Goal: Task Accomplishment & Management: Manage account settings

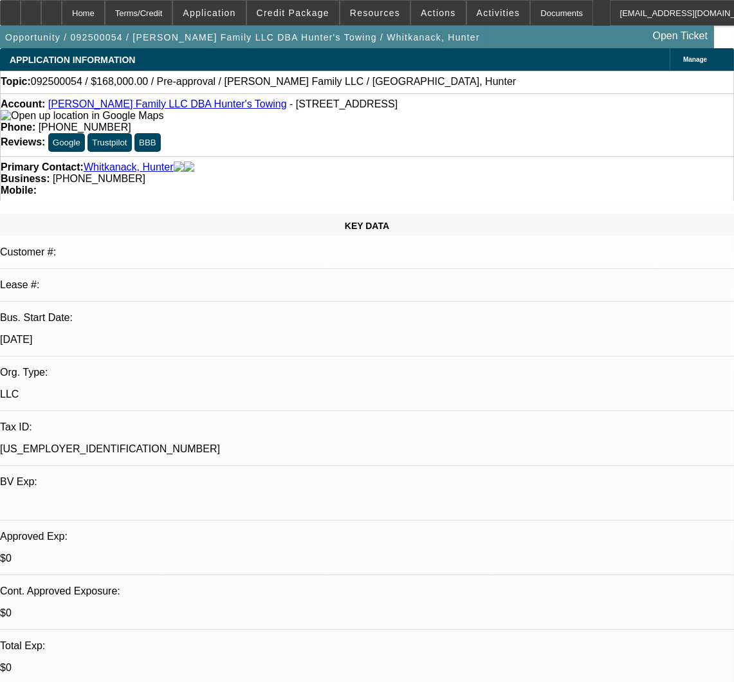
select select "0"
select select "2"
select select "0.1"
select select "1"
select select "2"
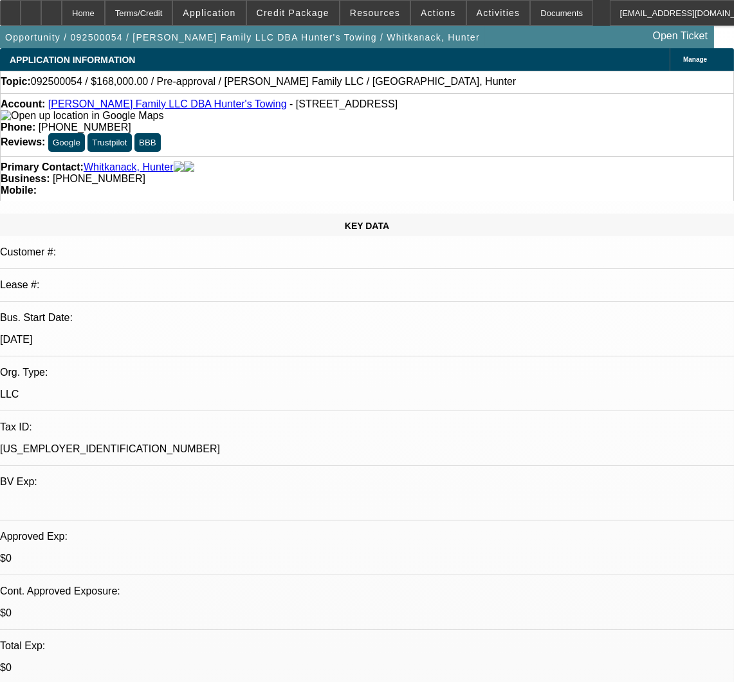
select select "4"
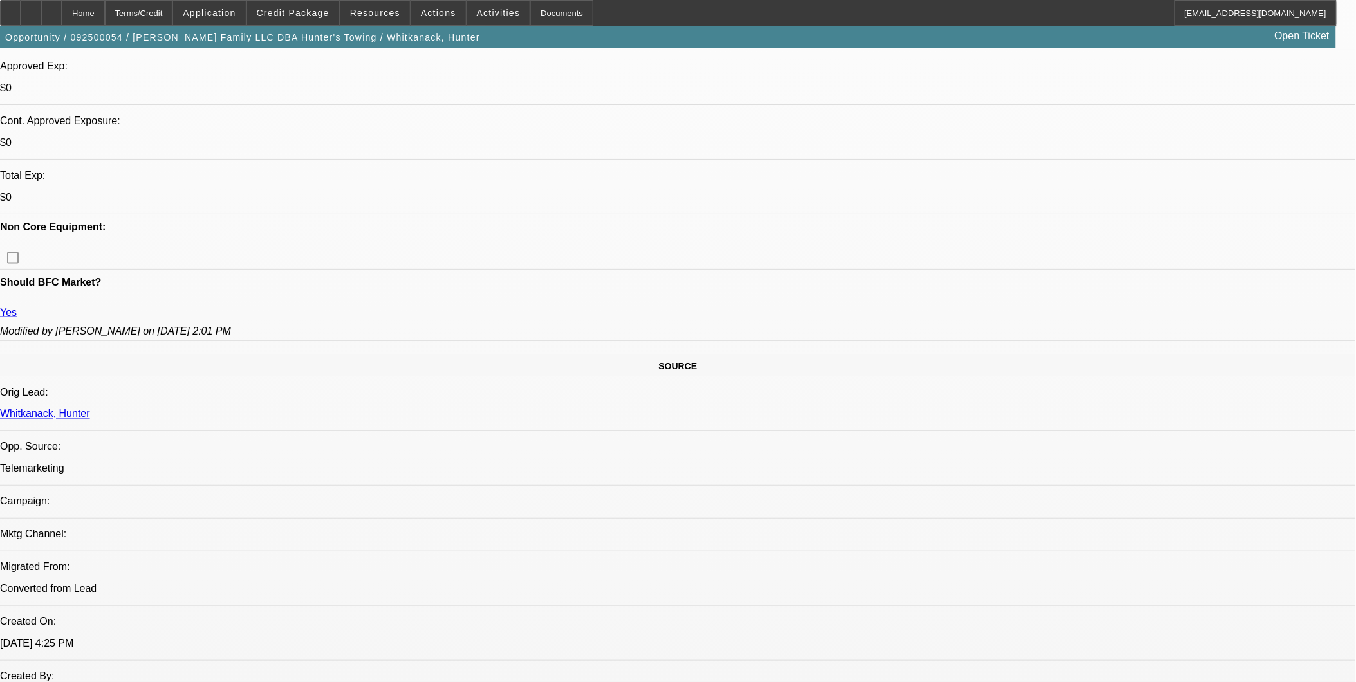
scroll to position [500, 0]
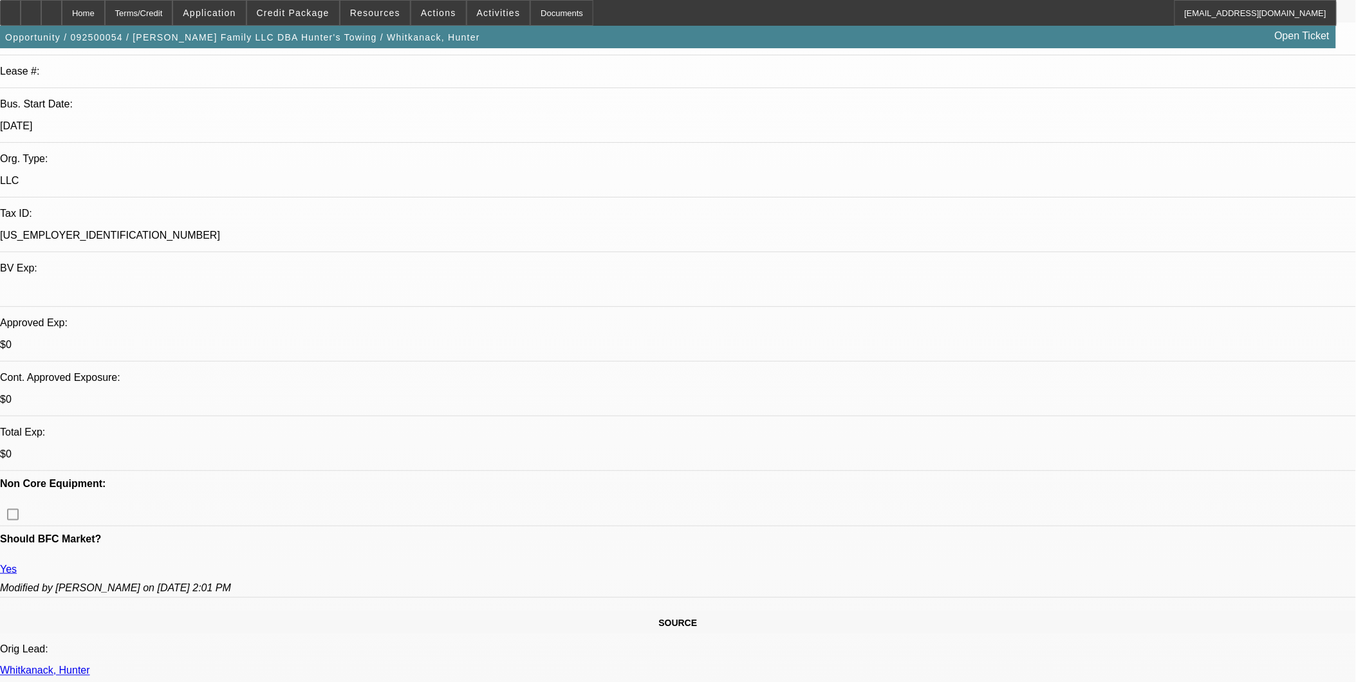
scroll to position [0, 0]
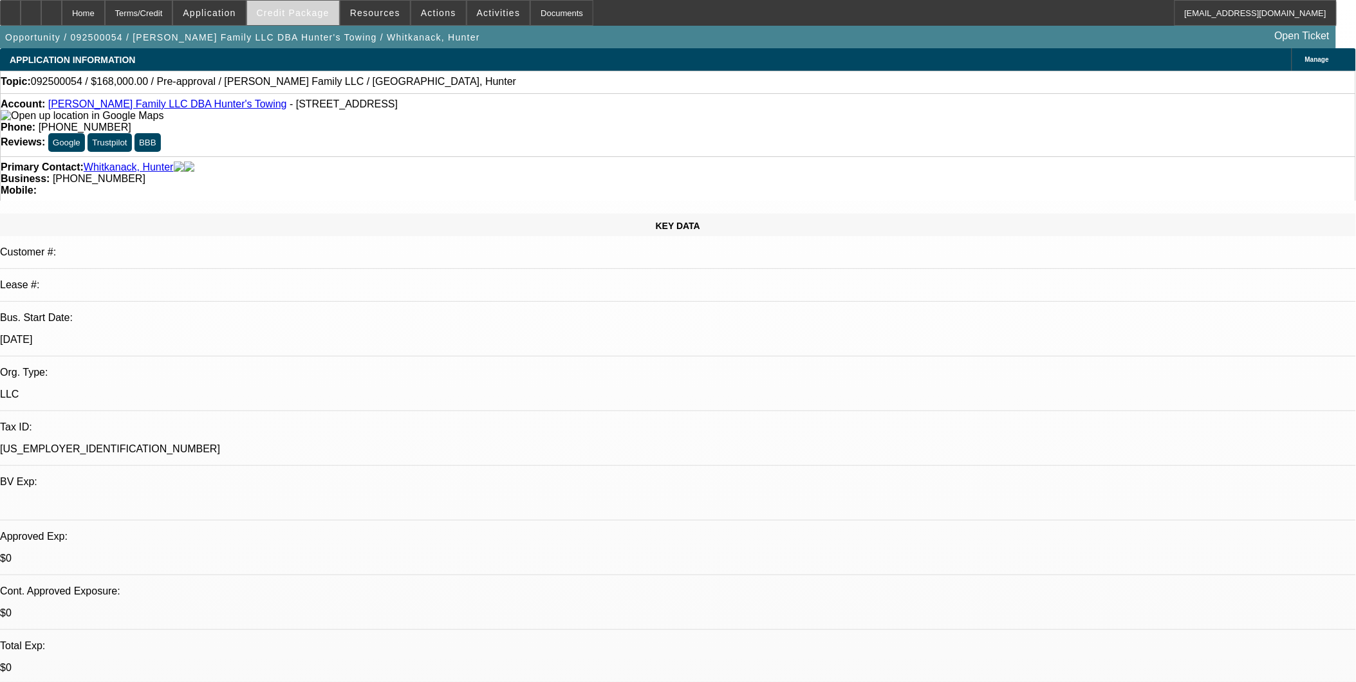
click at [304, 15] on span "Credit Package" at bounding box center [293, 13] width 73 height 10
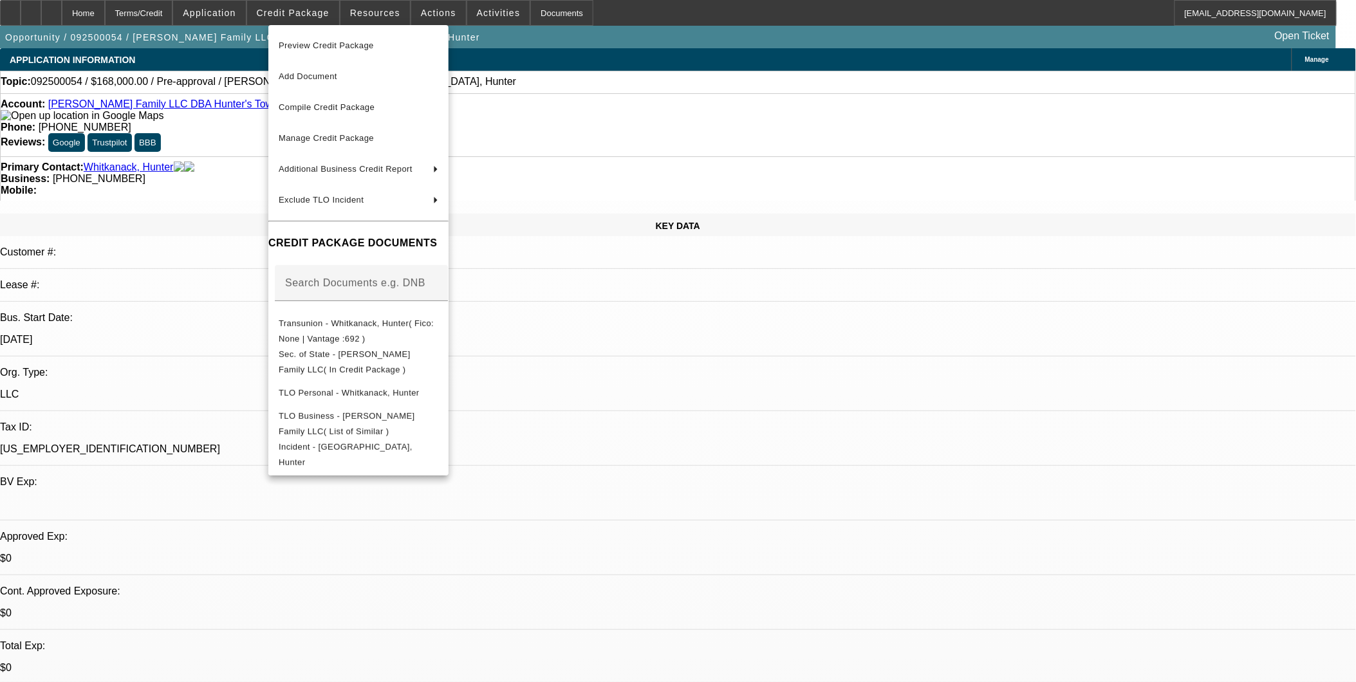
click at [698, 355] on div at bounding box center [678, 341] width 1356 height 682
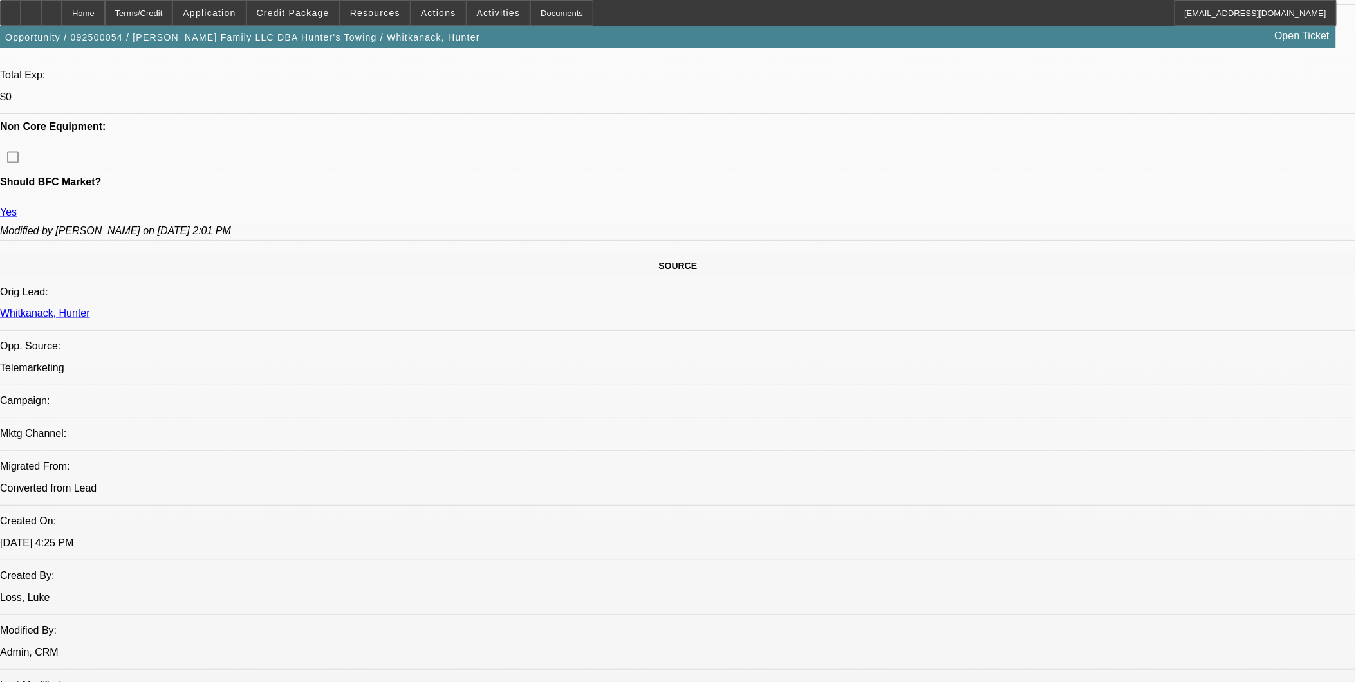
scroll to position [572, 0]
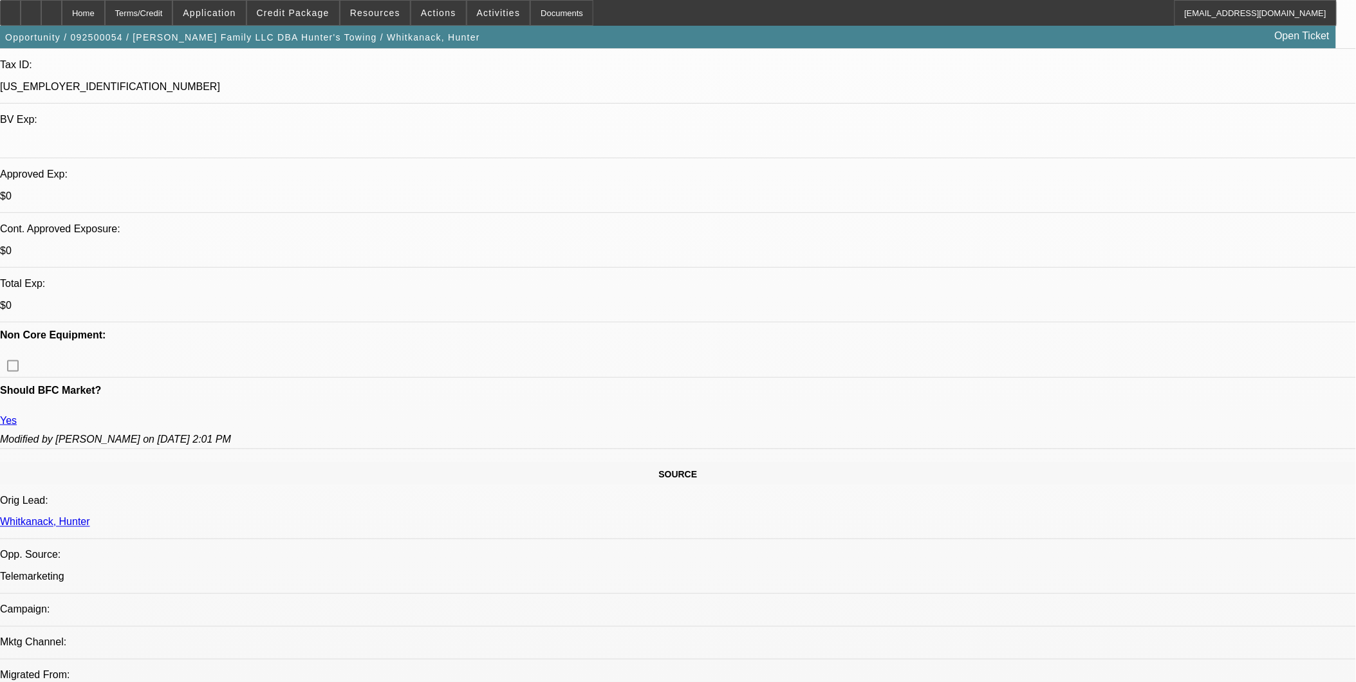
scroll to position [357, 0]
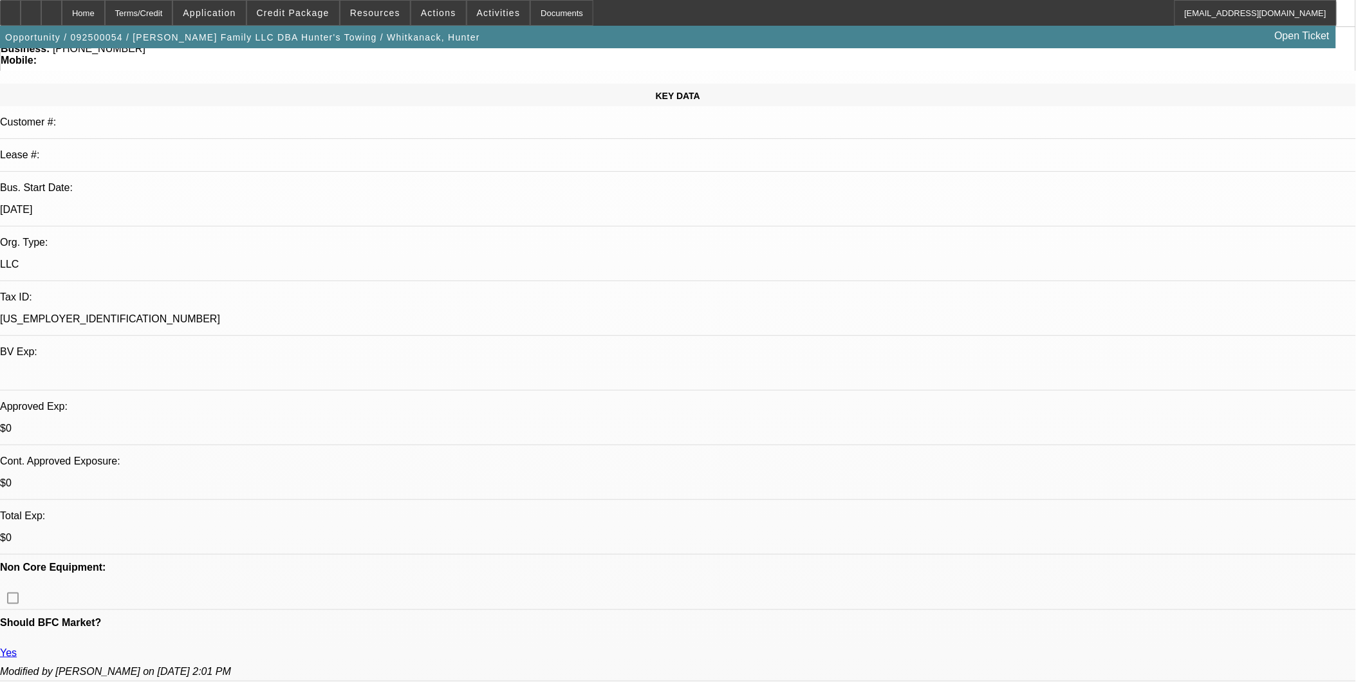
scroll to position [0, 0]
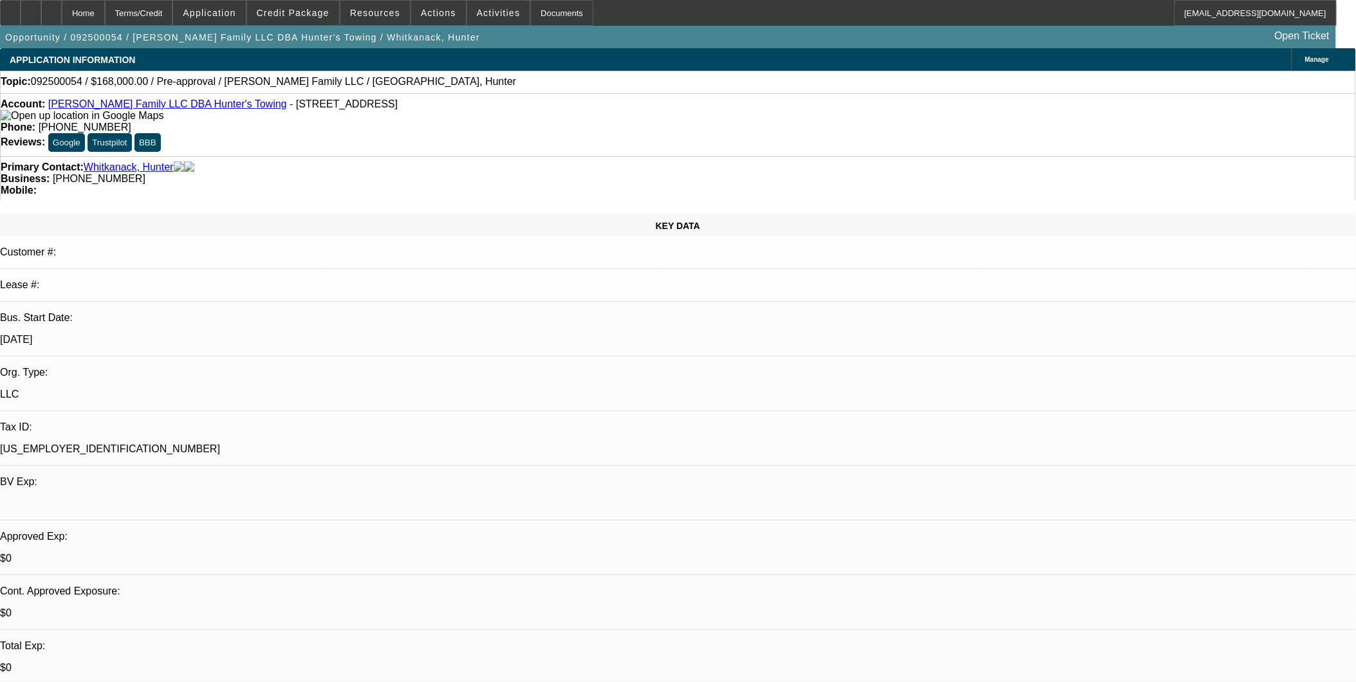
click at [137, 105] on link "Whitkanack Family LLC DBA Hunter's Towing" at bounding box center [167, 103] width 239 height 11
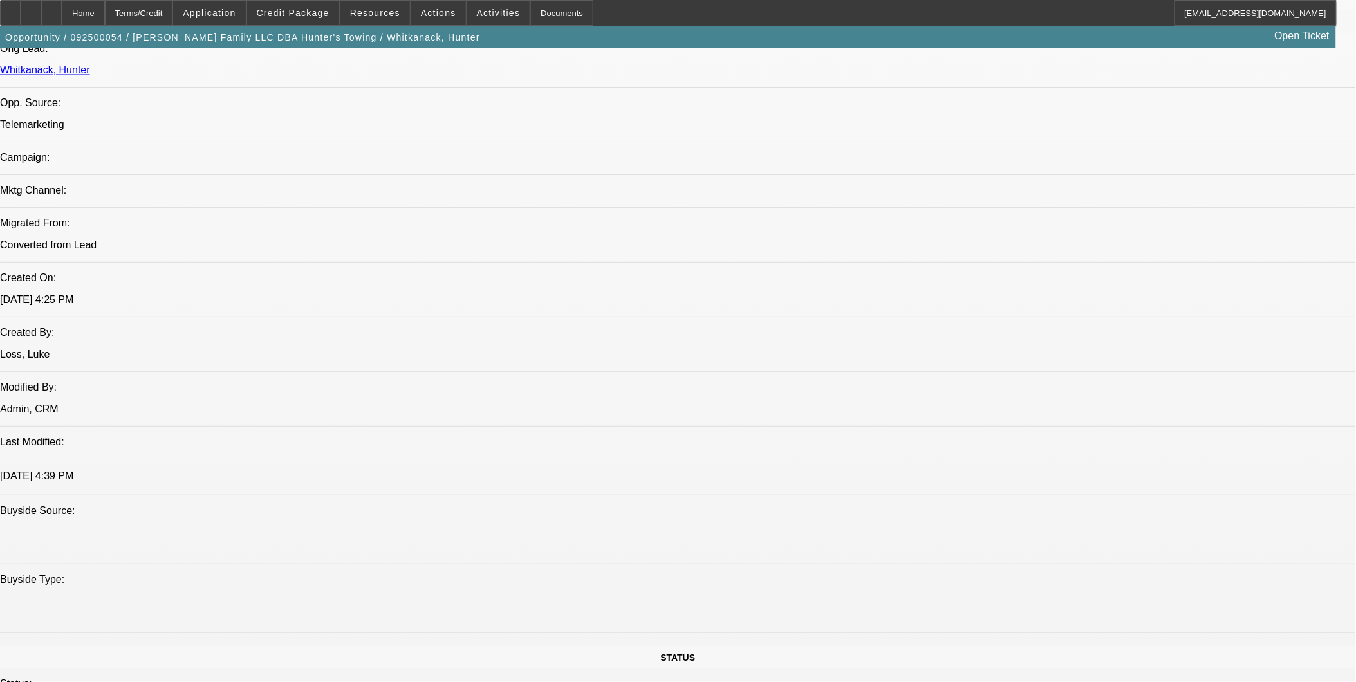
scroll to position [572, 0]
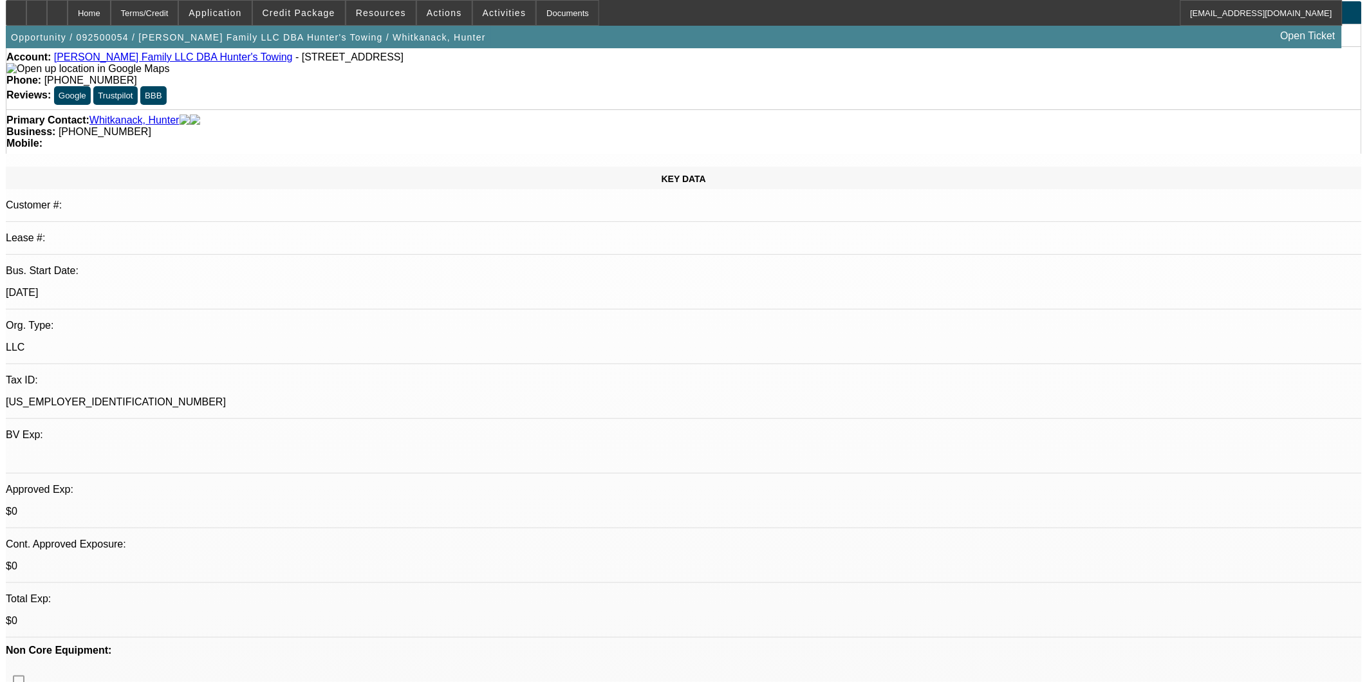
scroll to position [0, 0]
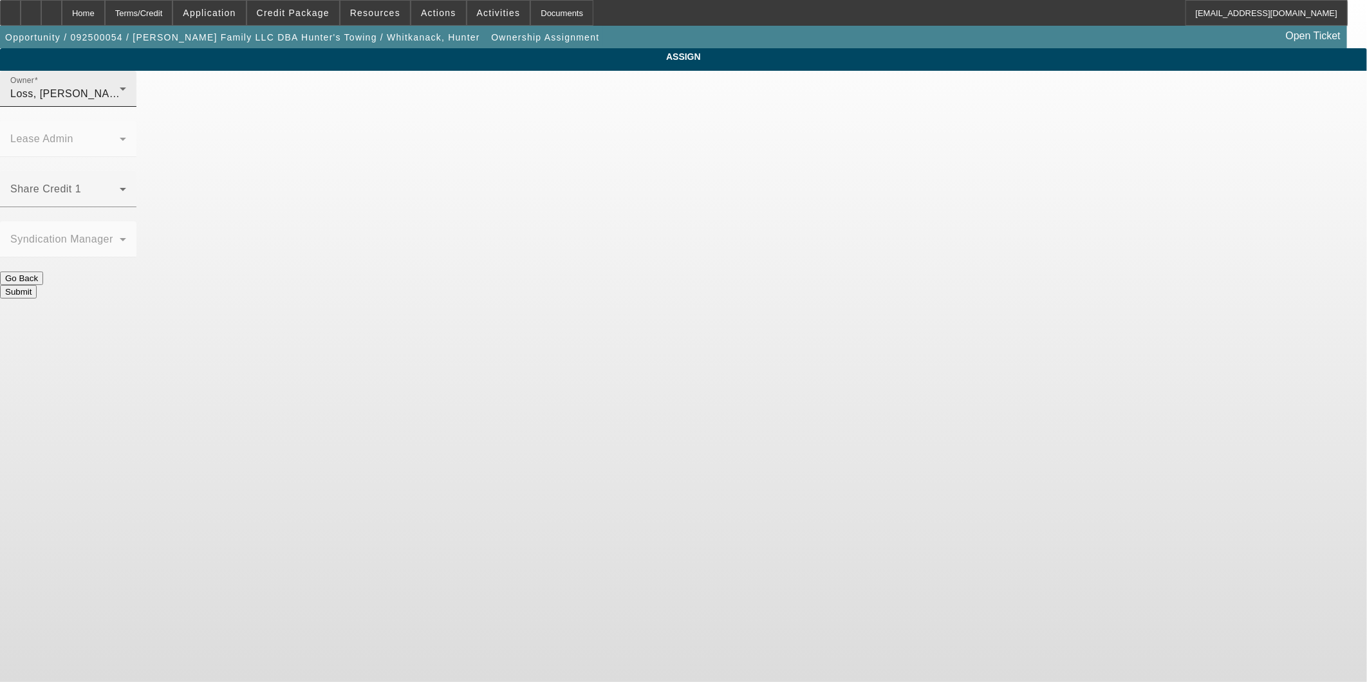
click at [120, 102] on div "Loss, Luke (Lvl 1)" at bounding box center [64, 93] width 109 height 15
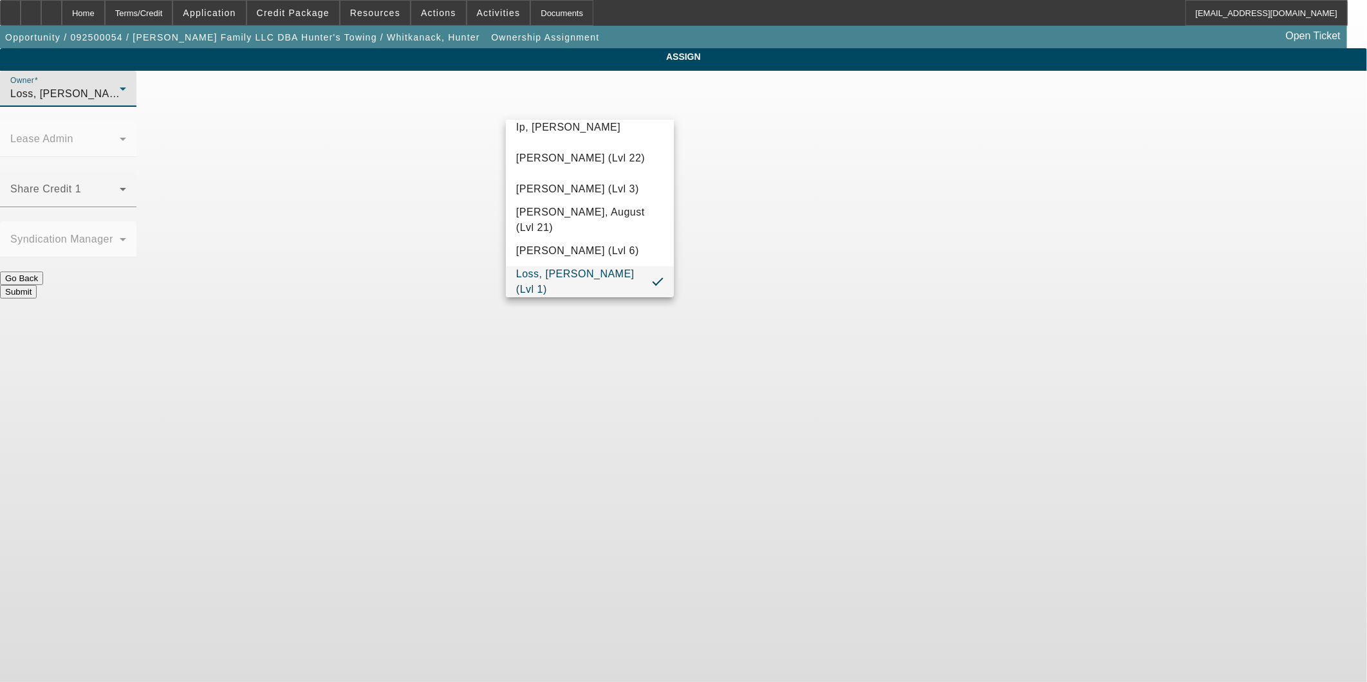
scroll to position [313, 0]
click at [609, 130] on span "D'Aquila, Philip (Lvl 6)" at bounding box center [577, 136] width 123 height 15
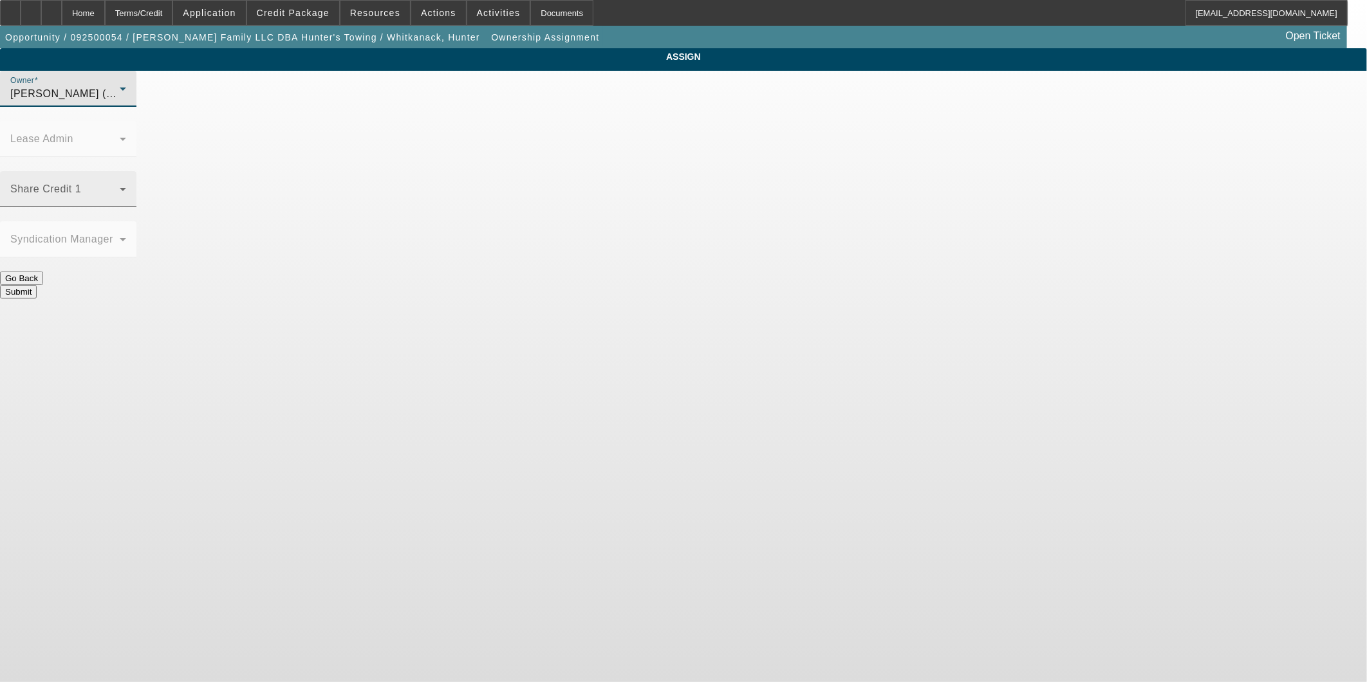
click at [120, 187] on span at bounding box center [64, 194] width 109 height 15
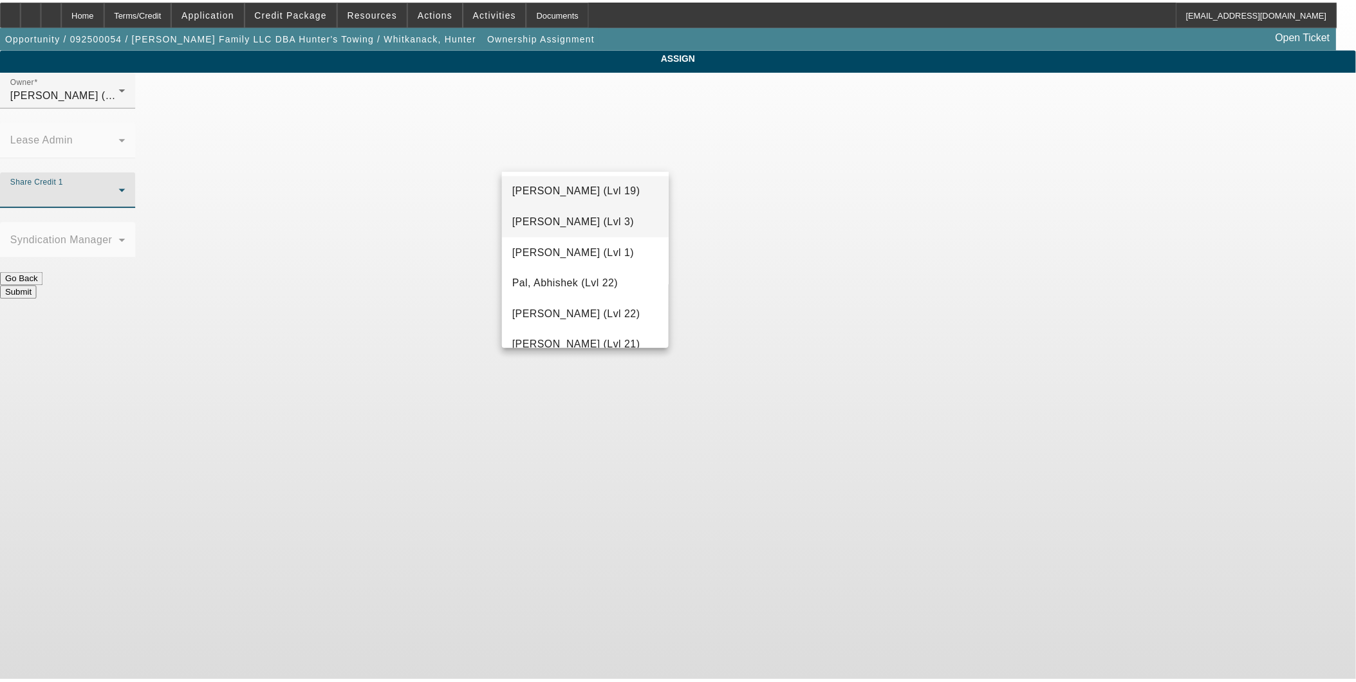
scroll to position [992, 0]
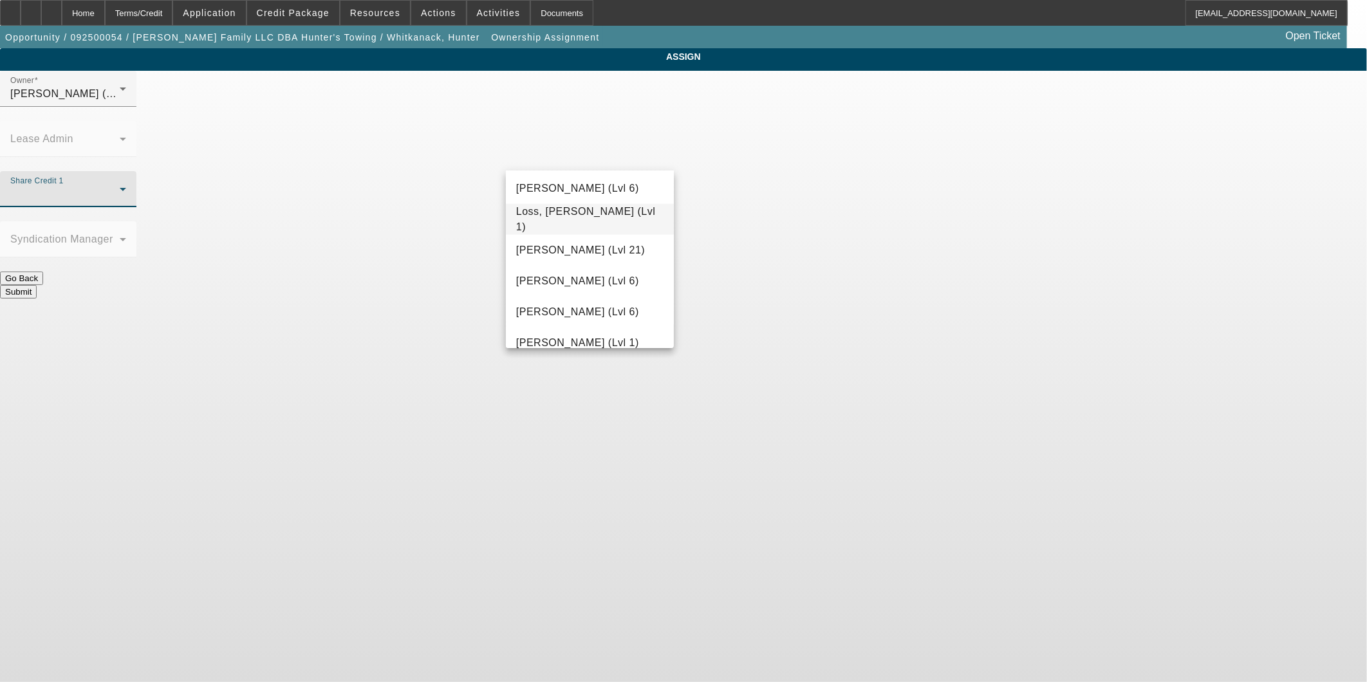
click at [587, 221] on span "Loss, Luke (Lvl 1)" at bounding box center [589, 219] width 147 height 31
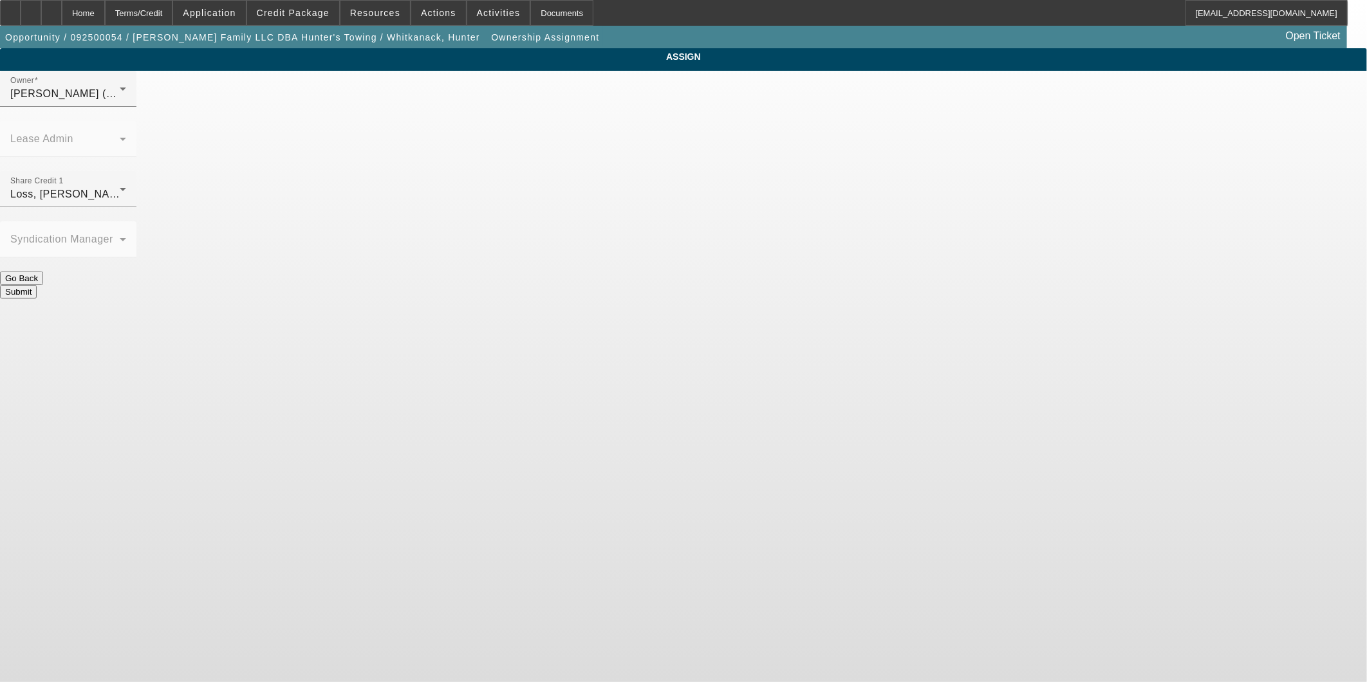
click at [37, 285] on button "Submit" at bounding box center [18, 292] width 37 height 14
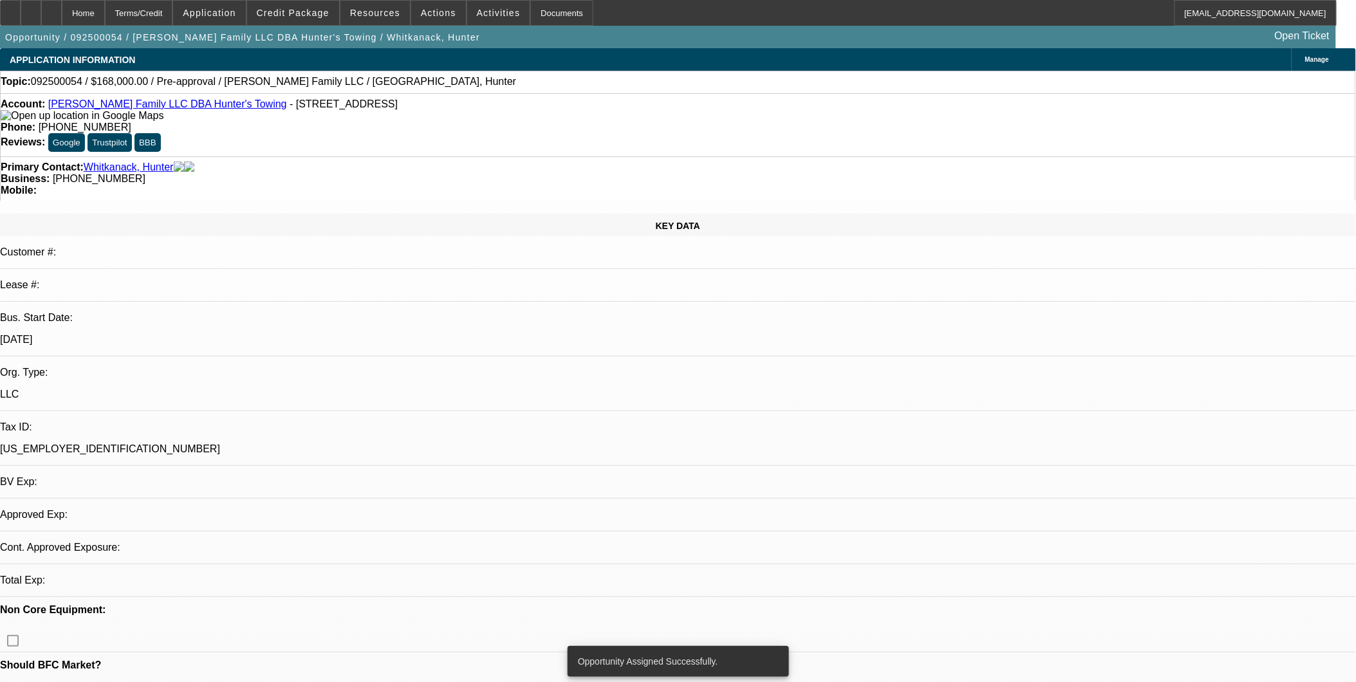
select select "0"
select select "2"
select select "0.1"
select select "4"
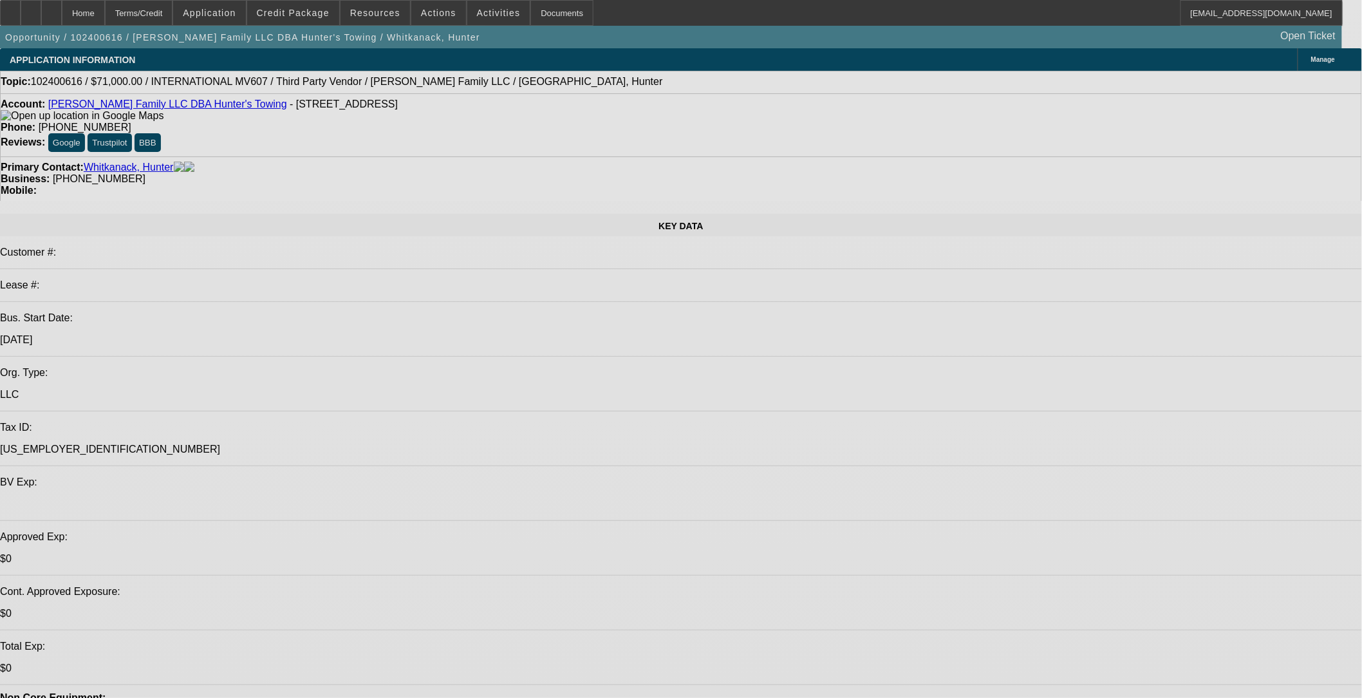
select select "0"
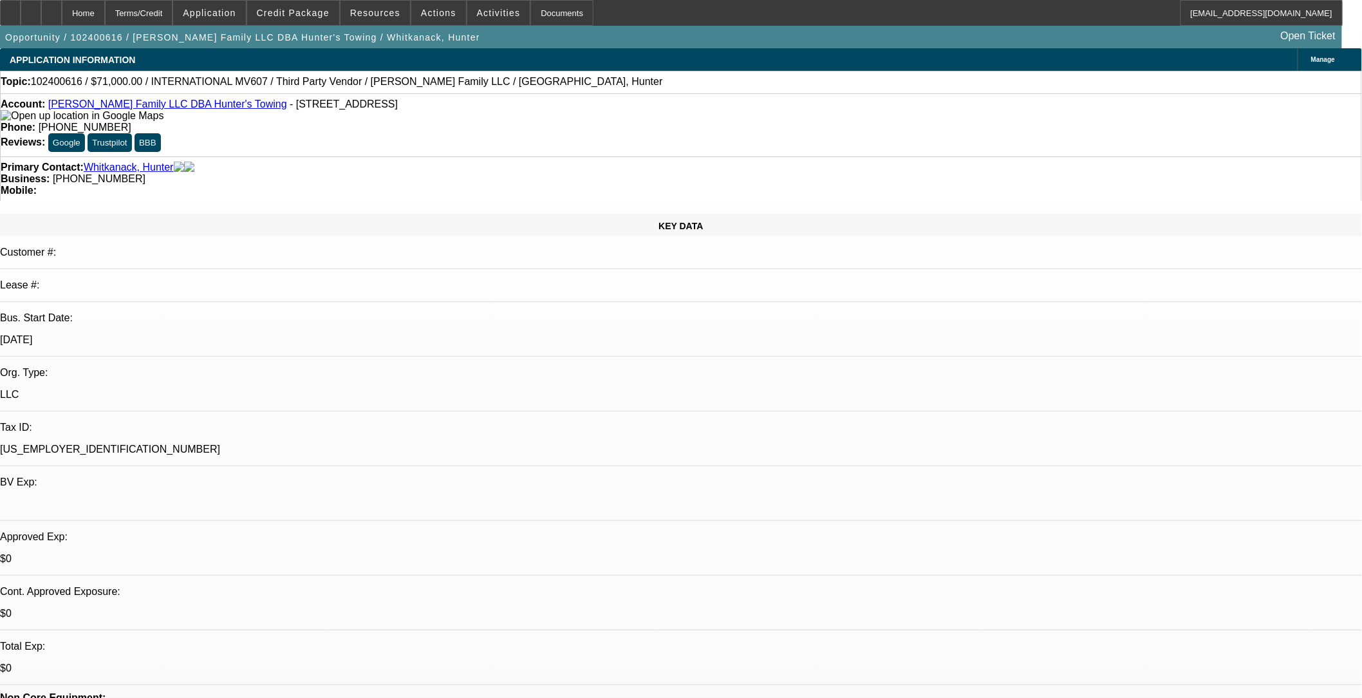
select select "2"
select select "0"
select select "2"
select select "0"
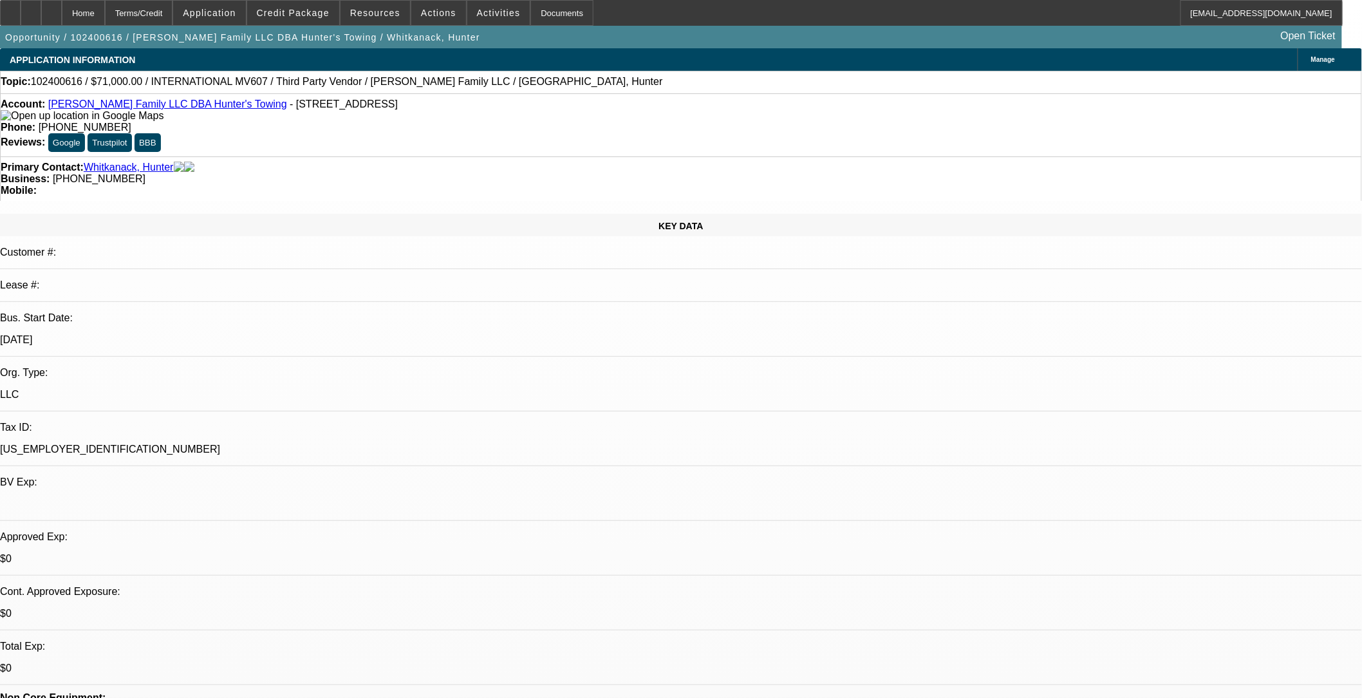
select select "0"
select select "2"
select select "0"
select select "0.2"
select select "2"
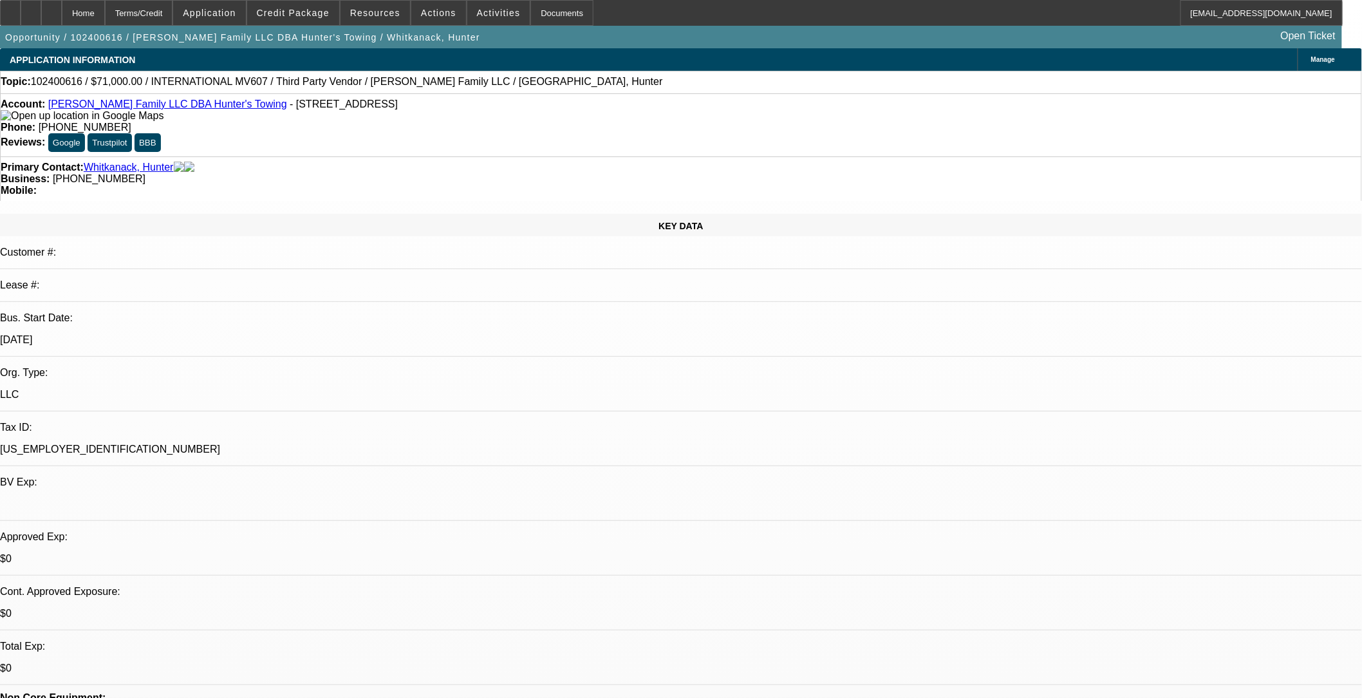
select select "0"
select select "1"
select select "2"
select select "6"
select select "1"
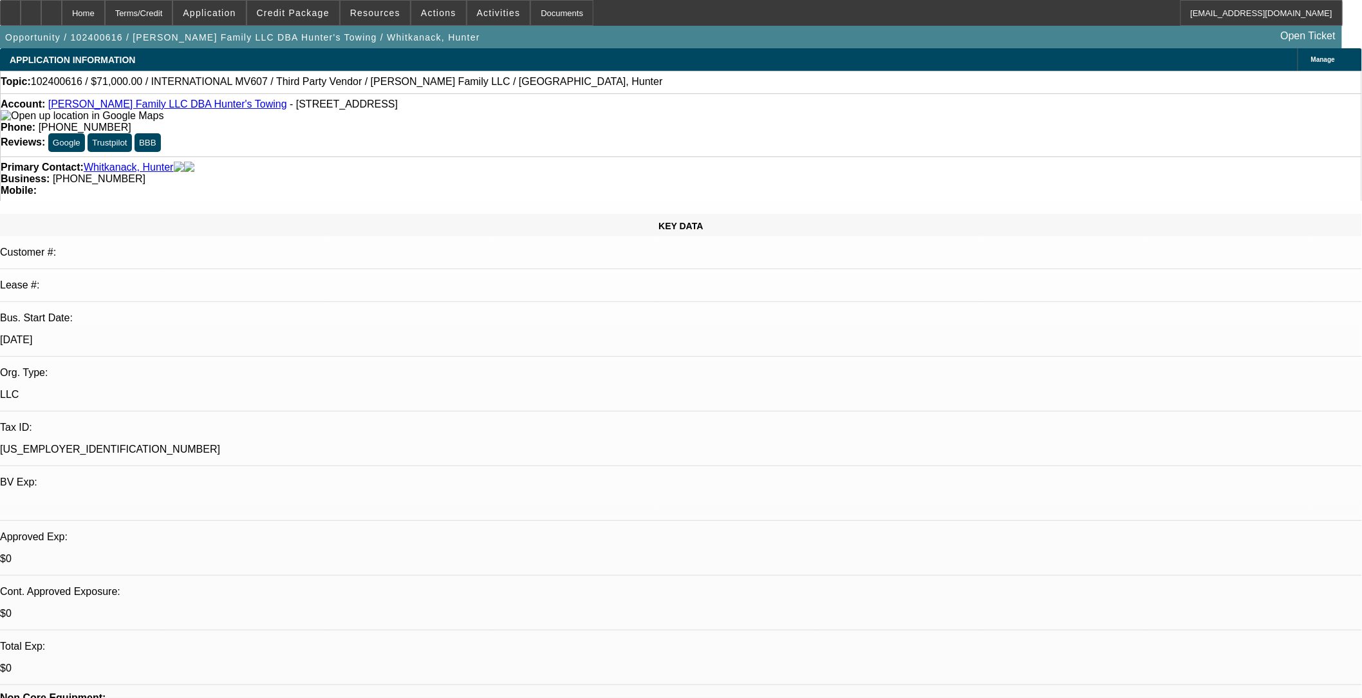
select select "2"
select select "6"
select select "1"
select select "2"
select select "6"
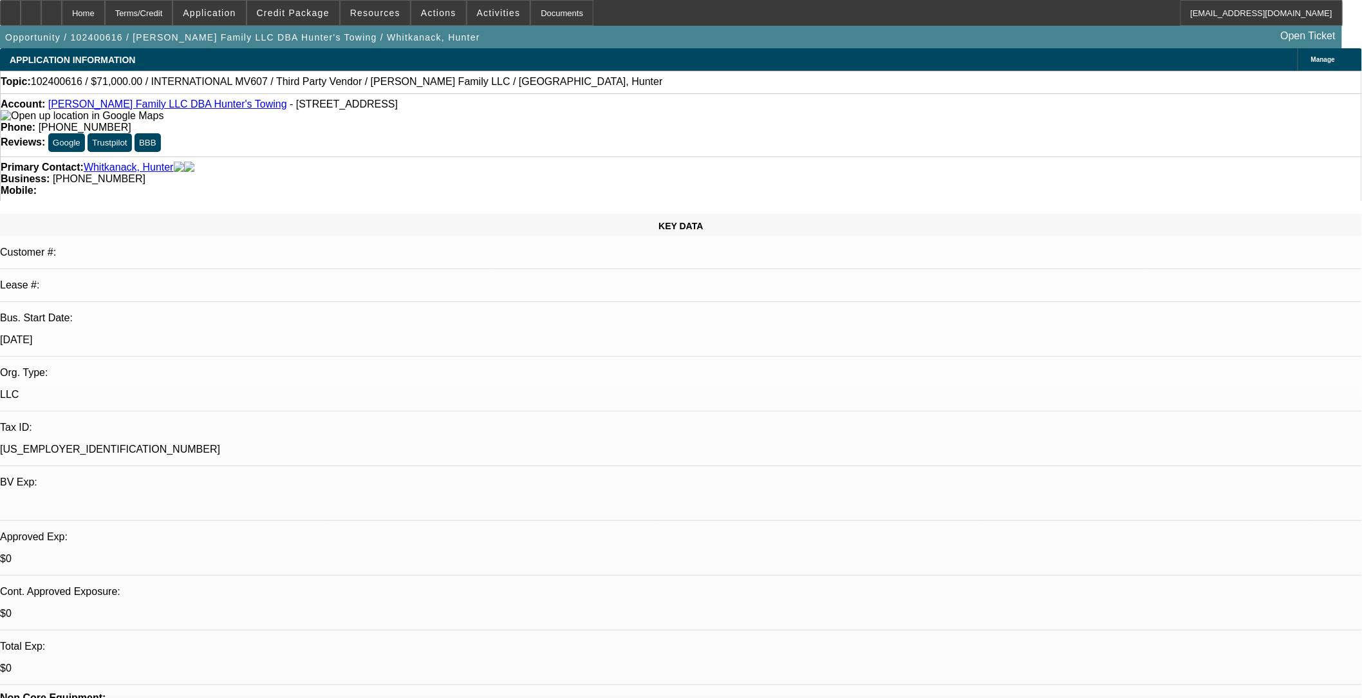
select select "1"
select select "2"
select select "6"
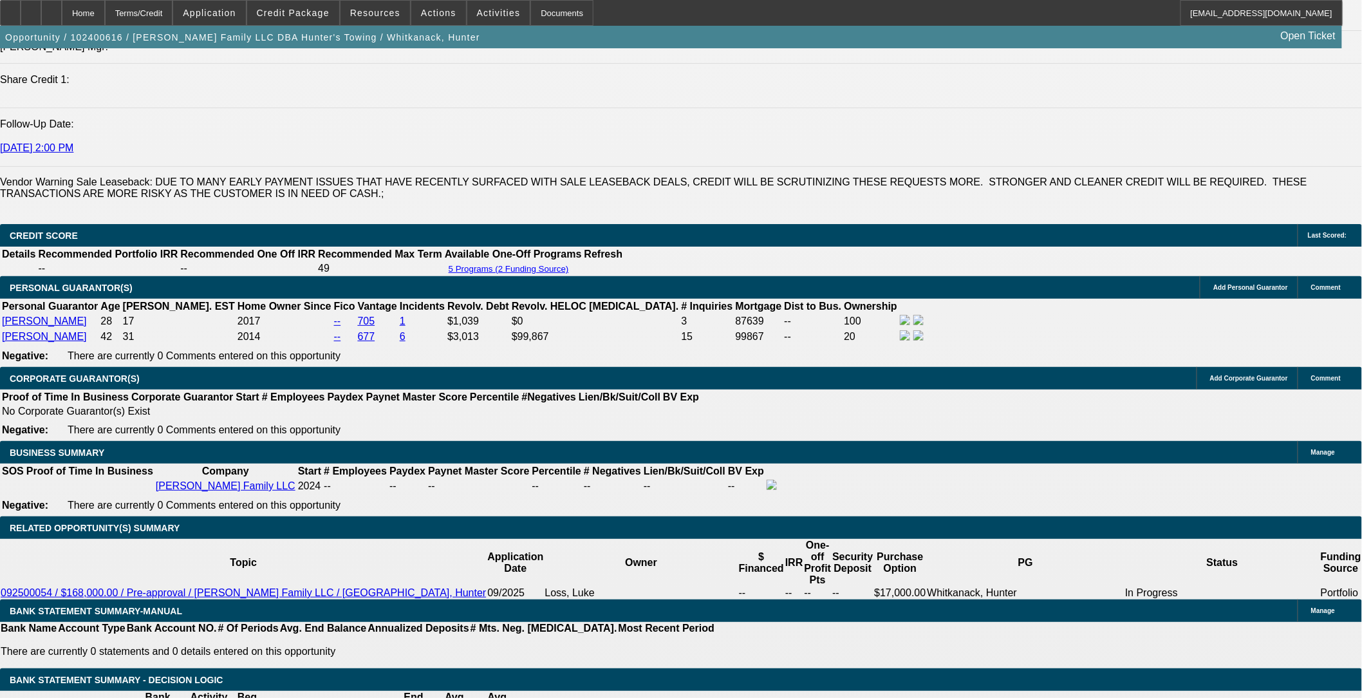
scroll to position [1859, 0]
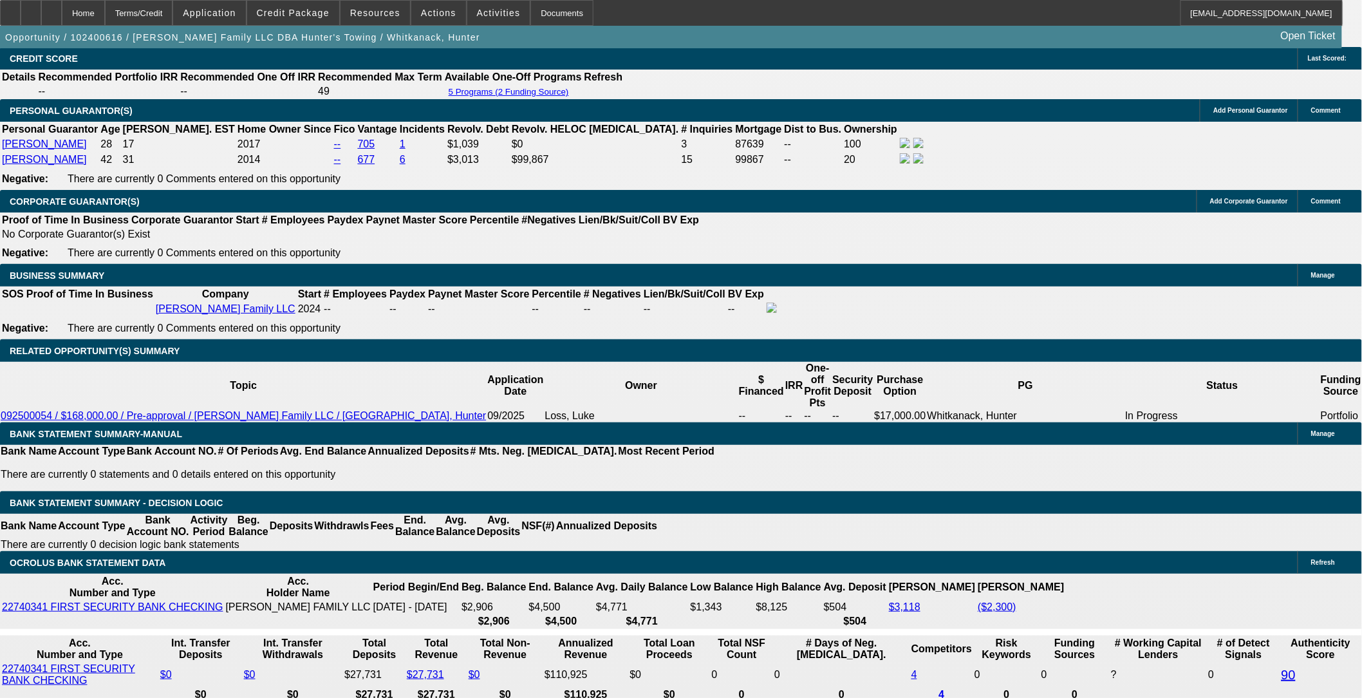
scroll to position [359, 0]
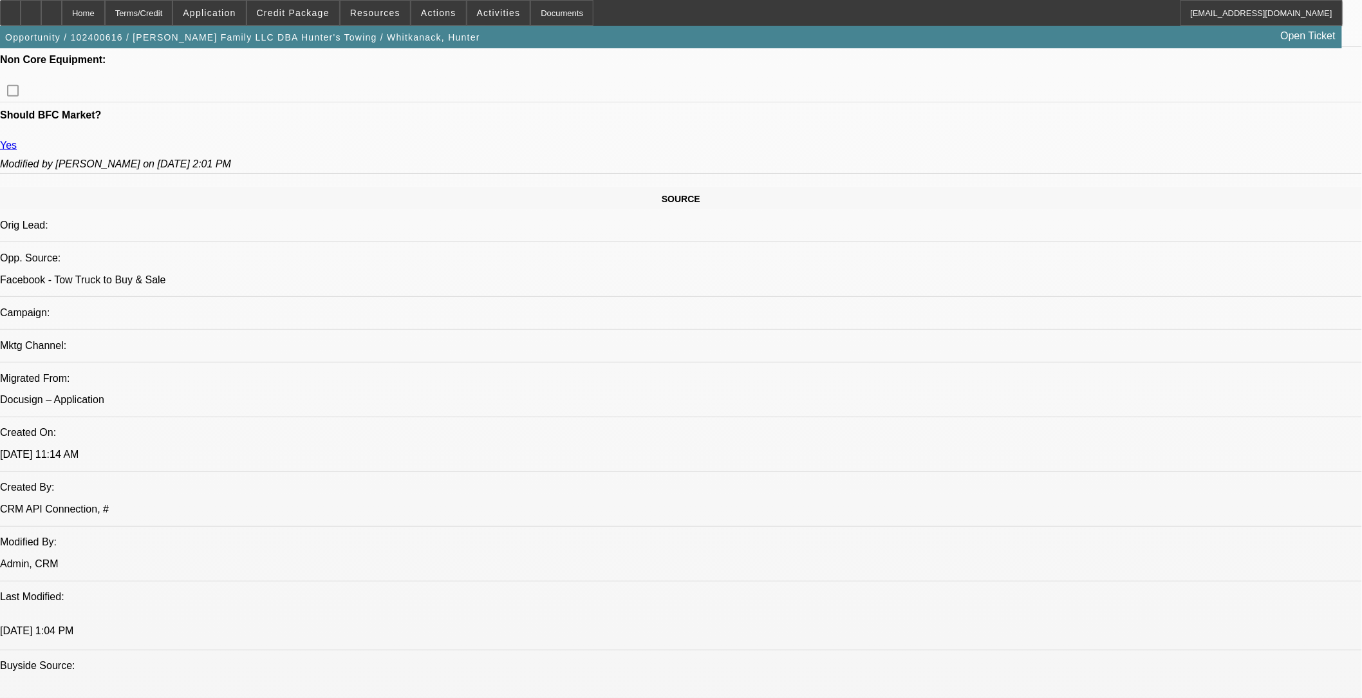
scroll to position [500, 0]
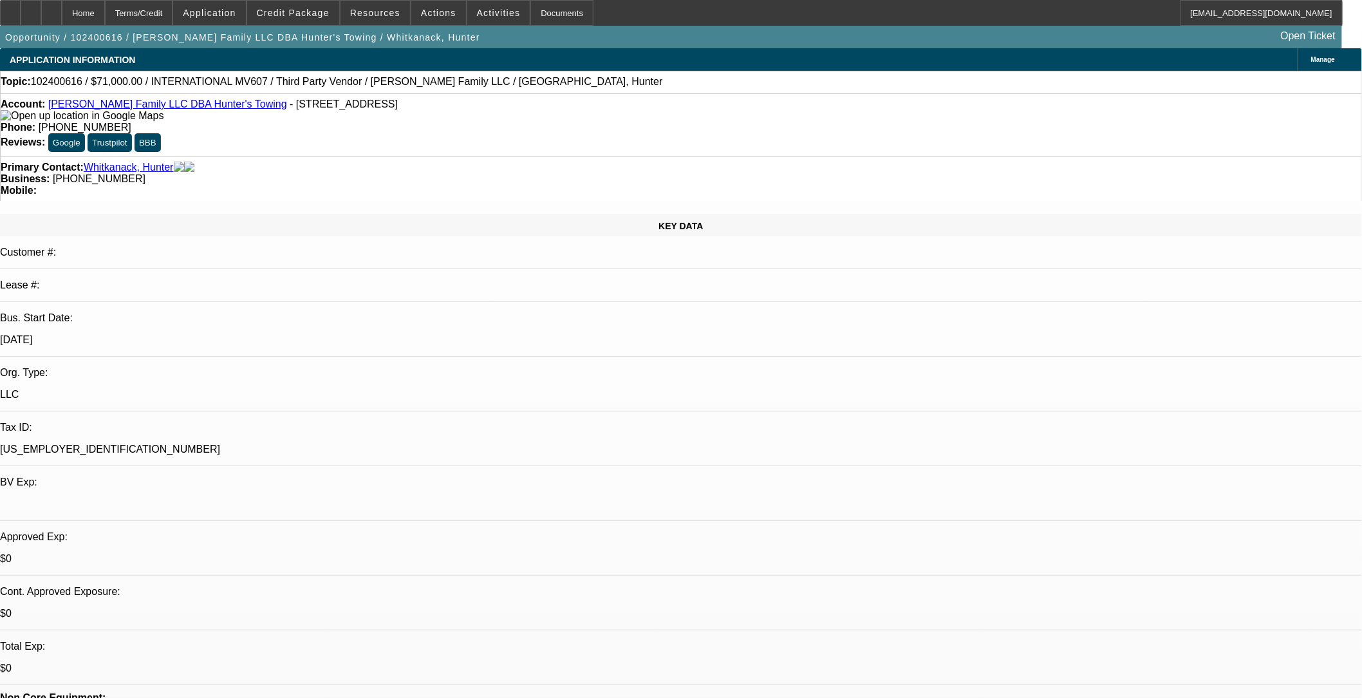
select select "0"
select select "2"
select select "0"
select select "2"
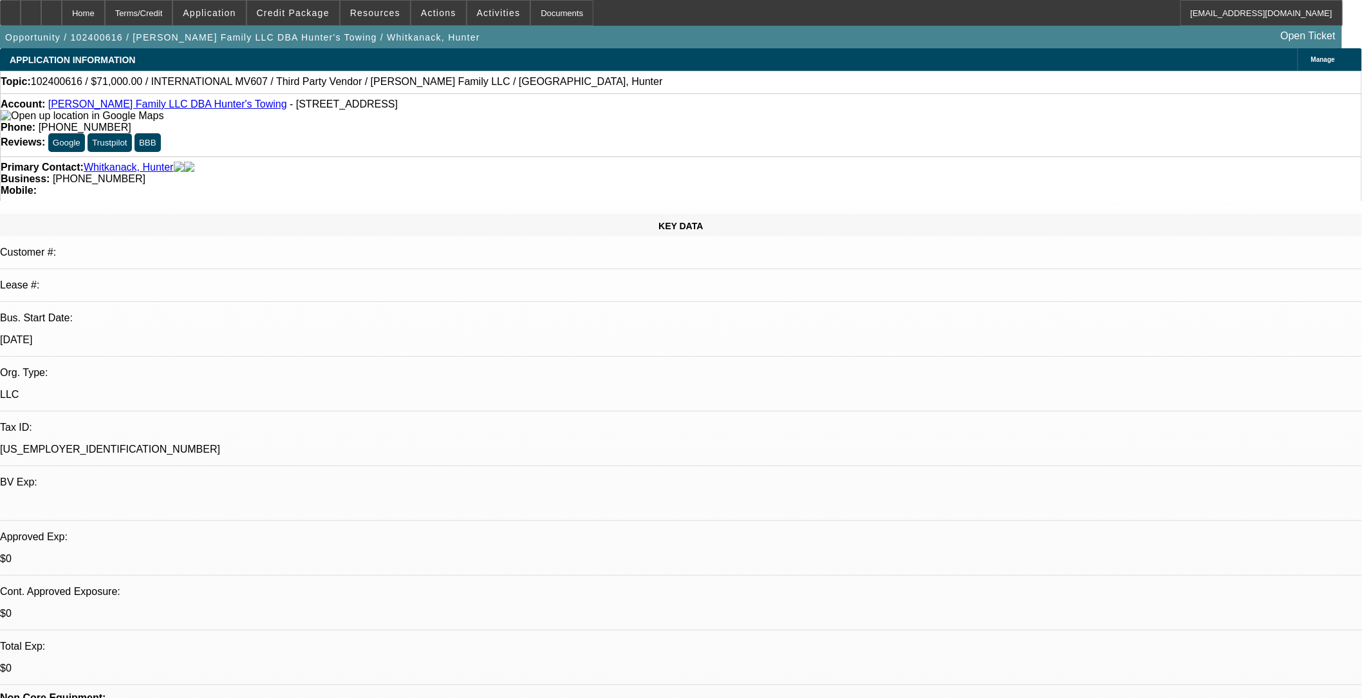
select select "0"
select select "2"
select select "0"
select select "0.2"
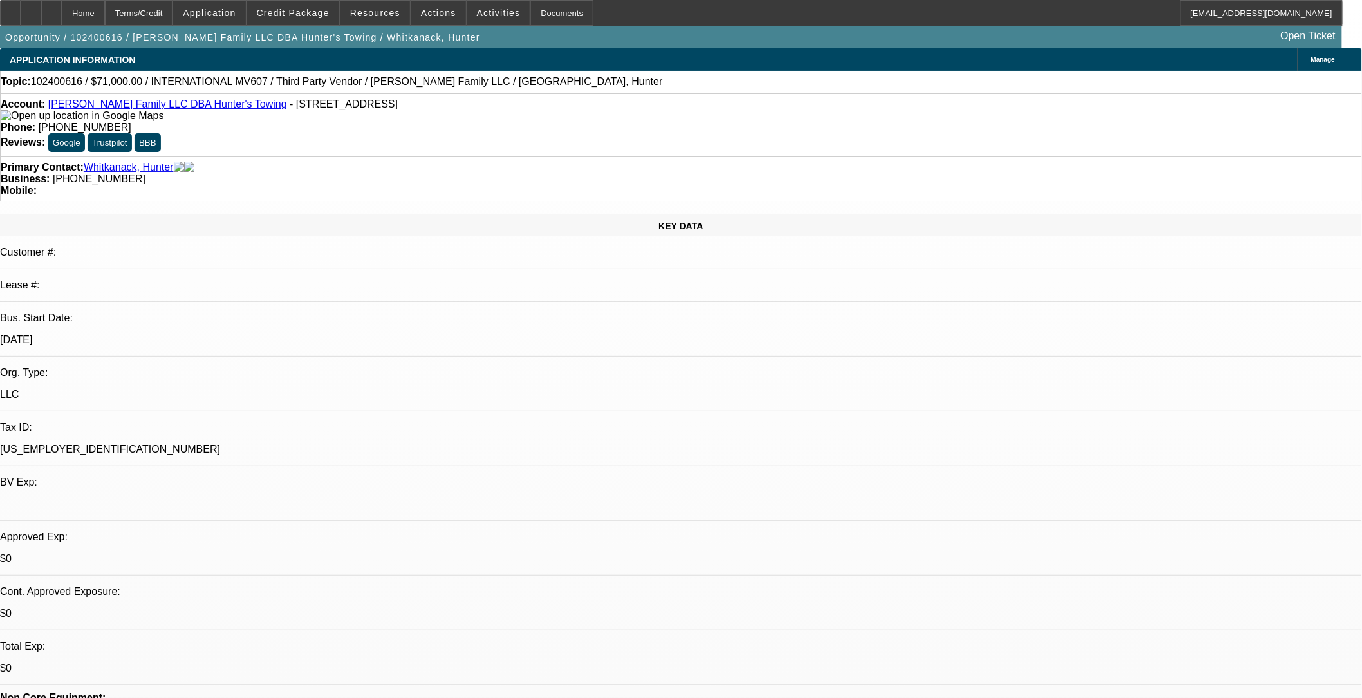
select select "2"
select select "0"
select select "1"
select select "2"
select select "6"
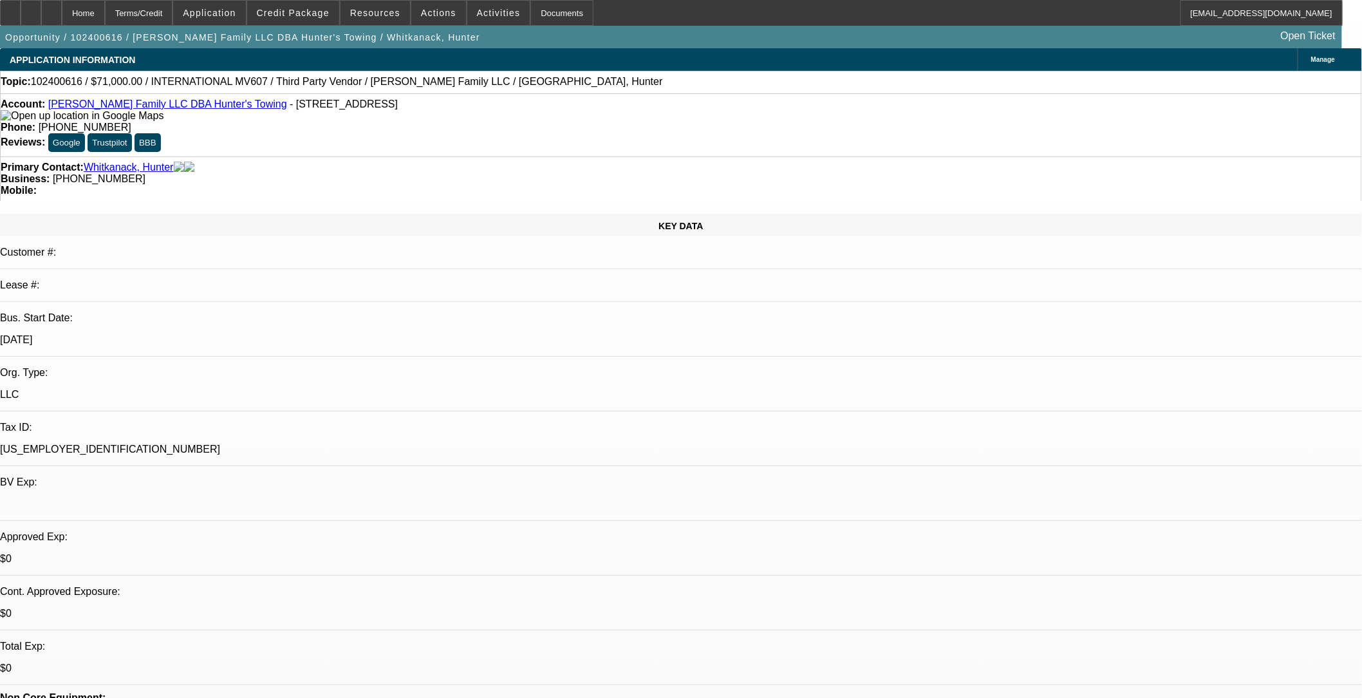
select select "1"
select select "2"
select select "6"
select select "1"
select select "2"
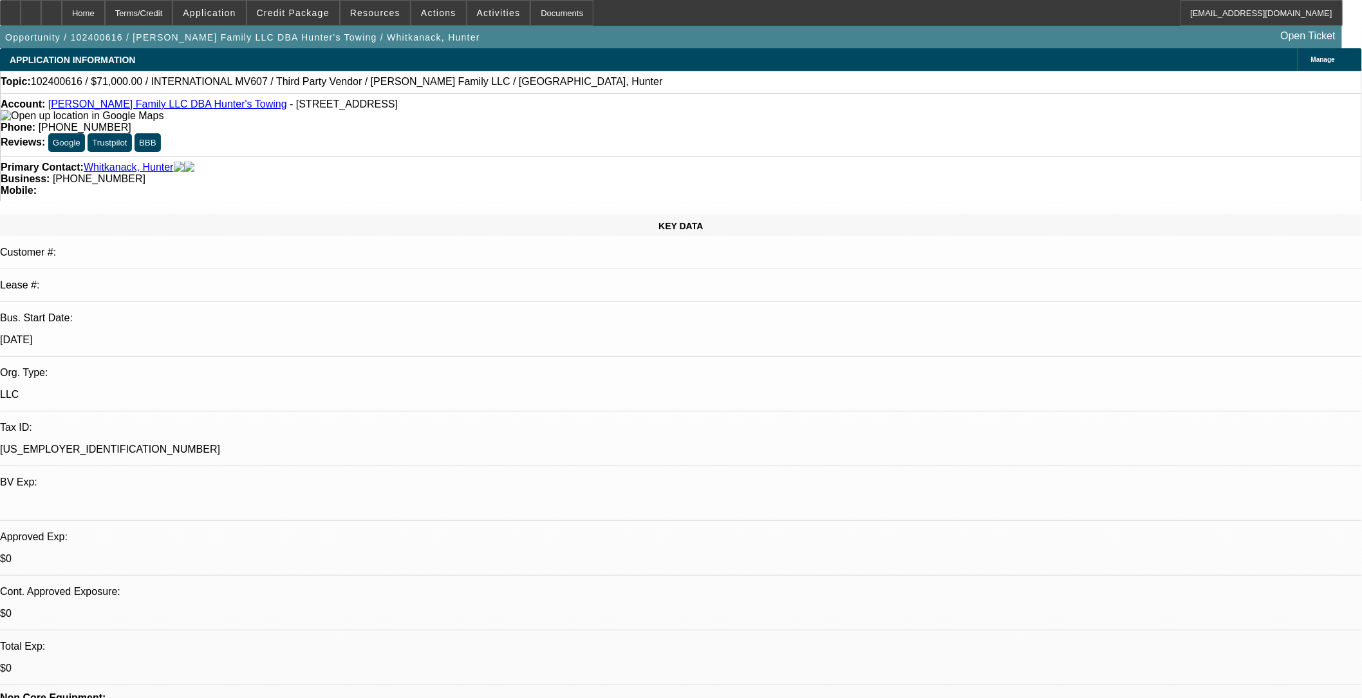
select select "6"
select select "1"
select select "2"
select select "6"
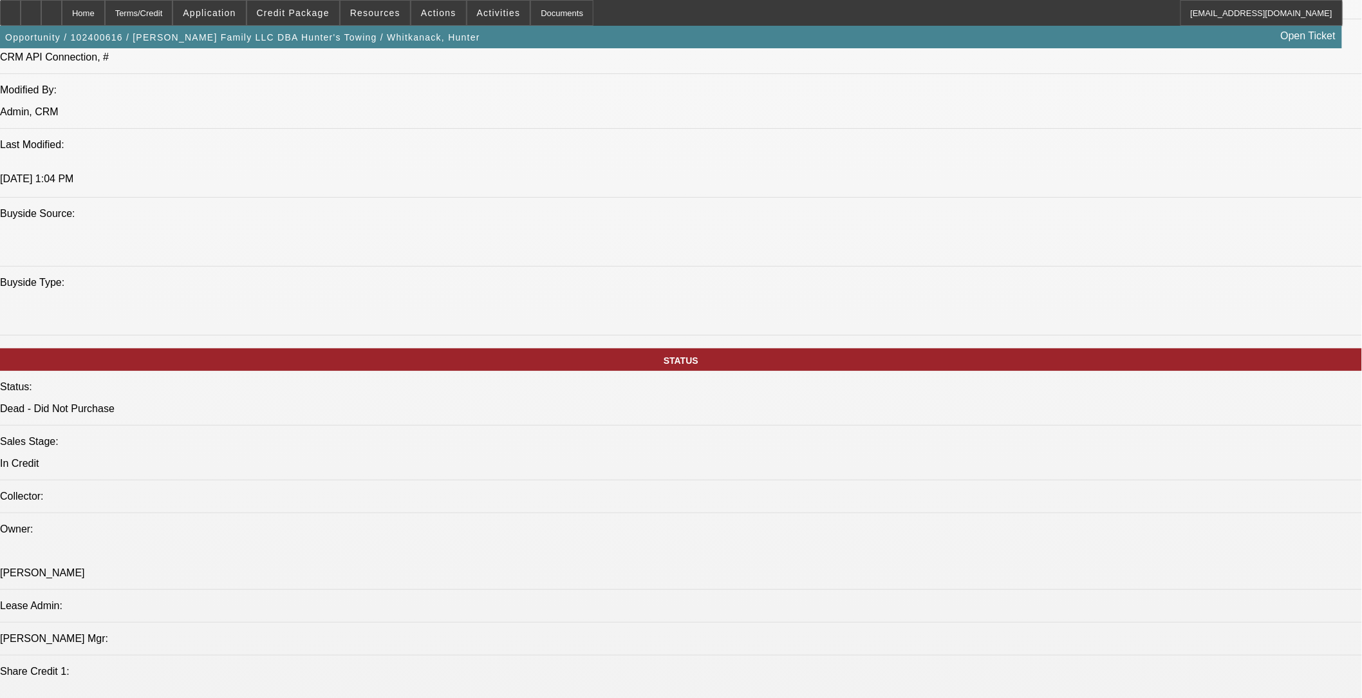
scroll to position [1144, 0]
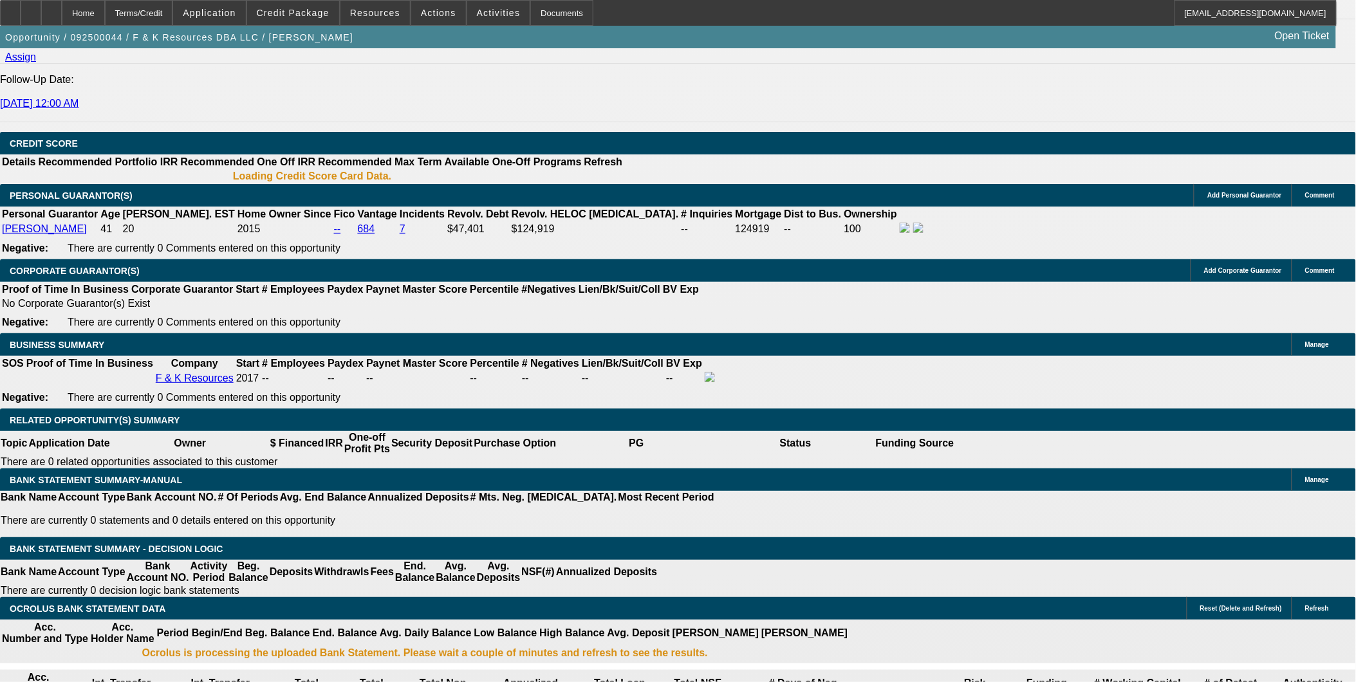
select select "0"
select select "2"
select select "0.1"
select select "1"
select select "2"
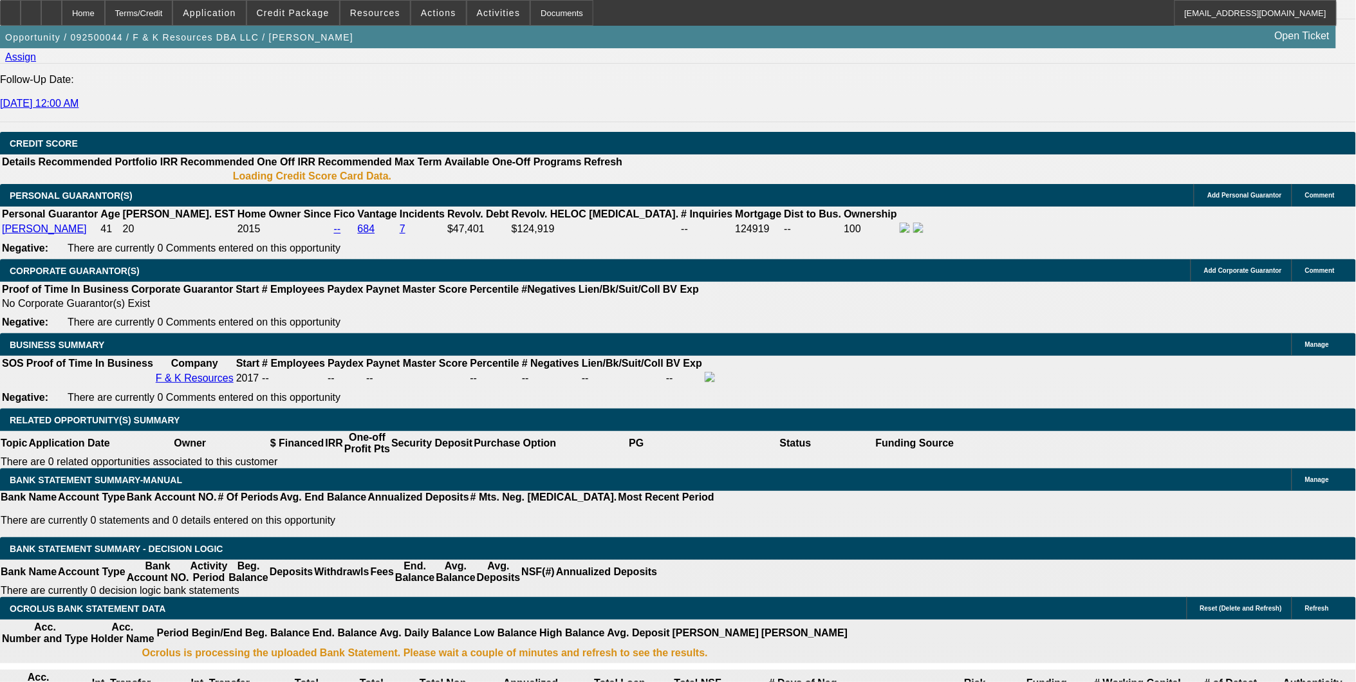
select select "4"
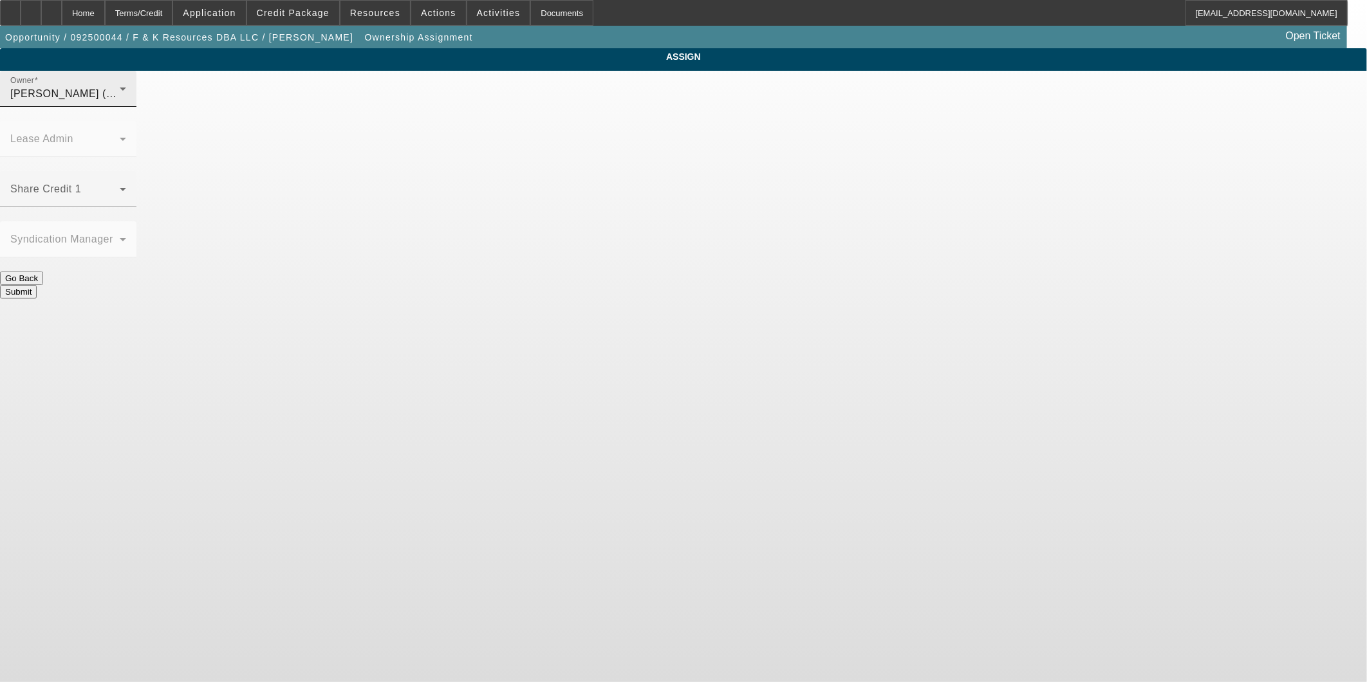
click at [120, 102] on div "[PERSON_NAME] (Lvl 1)" at bounding box center [64, 93] width 109 height 15
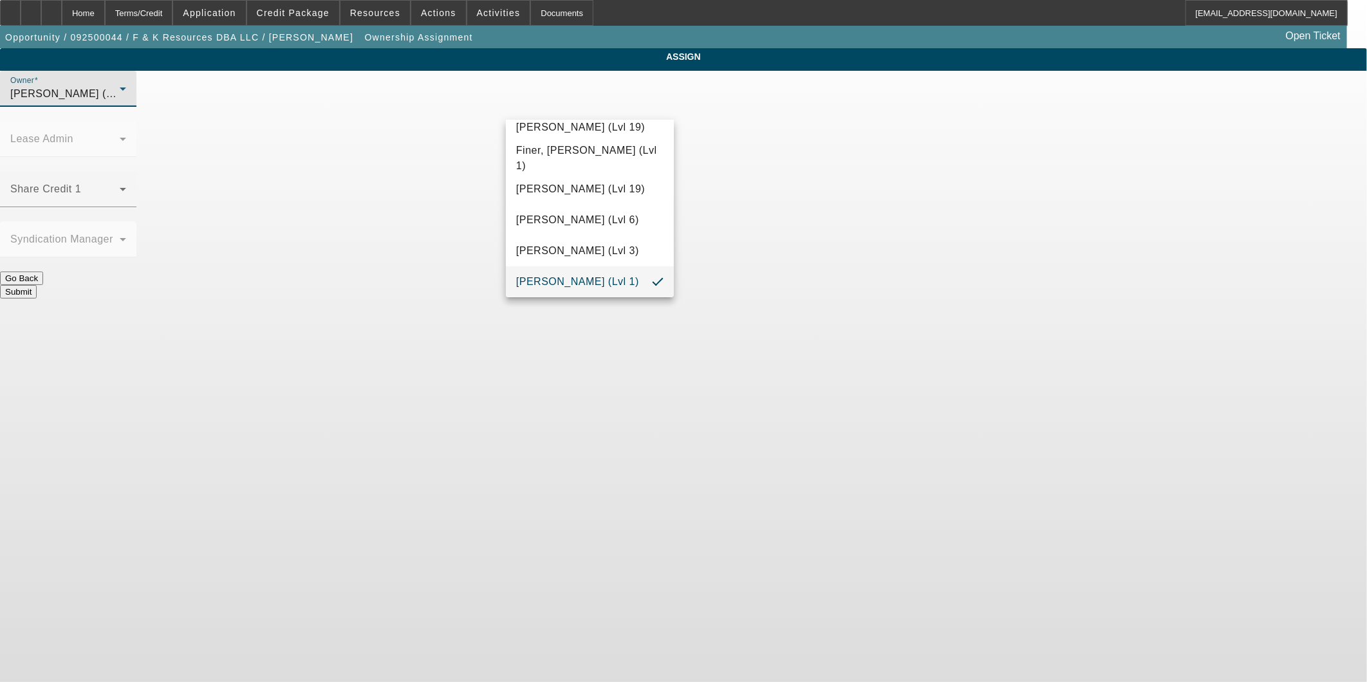
scroll to position [1094, 0]
click at [565, 278] on span "[PERSON_NAME] (Lvl 5)" at bounding box center [577, 282] width 123 height 15
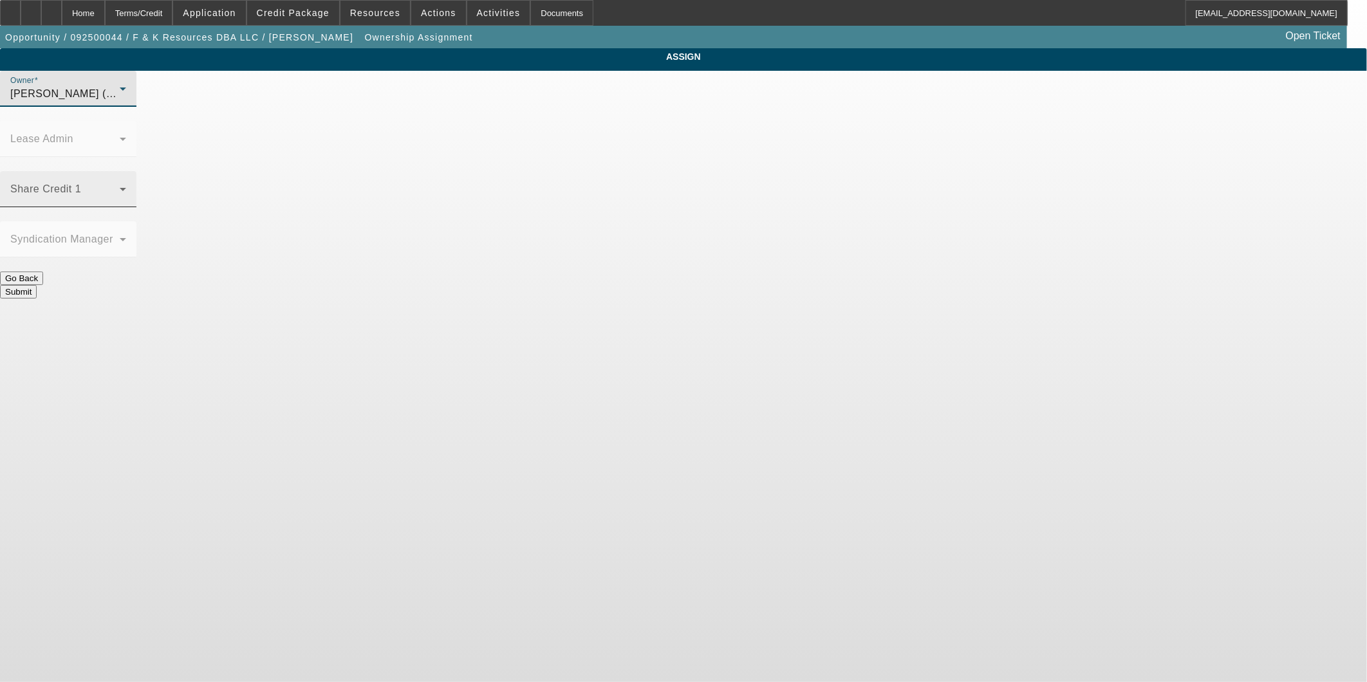
click at [120, 187] on span at bounding box center [64, 194] width 109 height 15
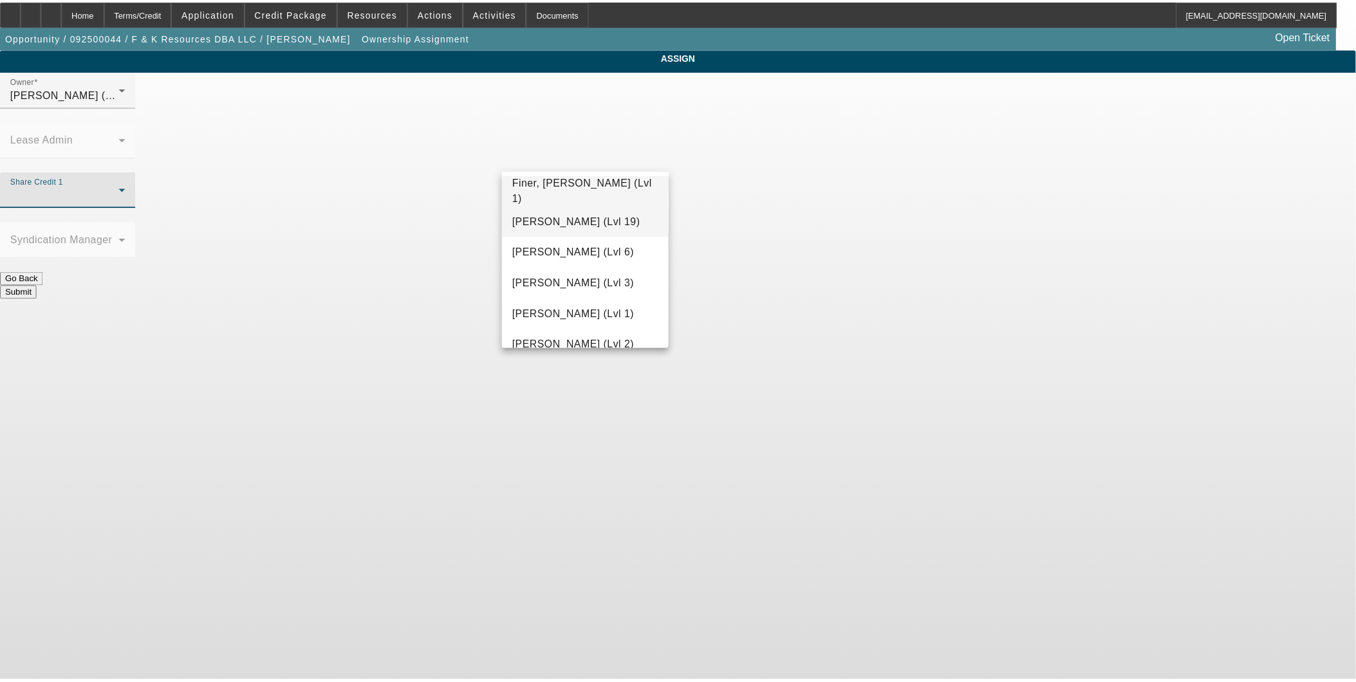
scroll to position [435, 0]
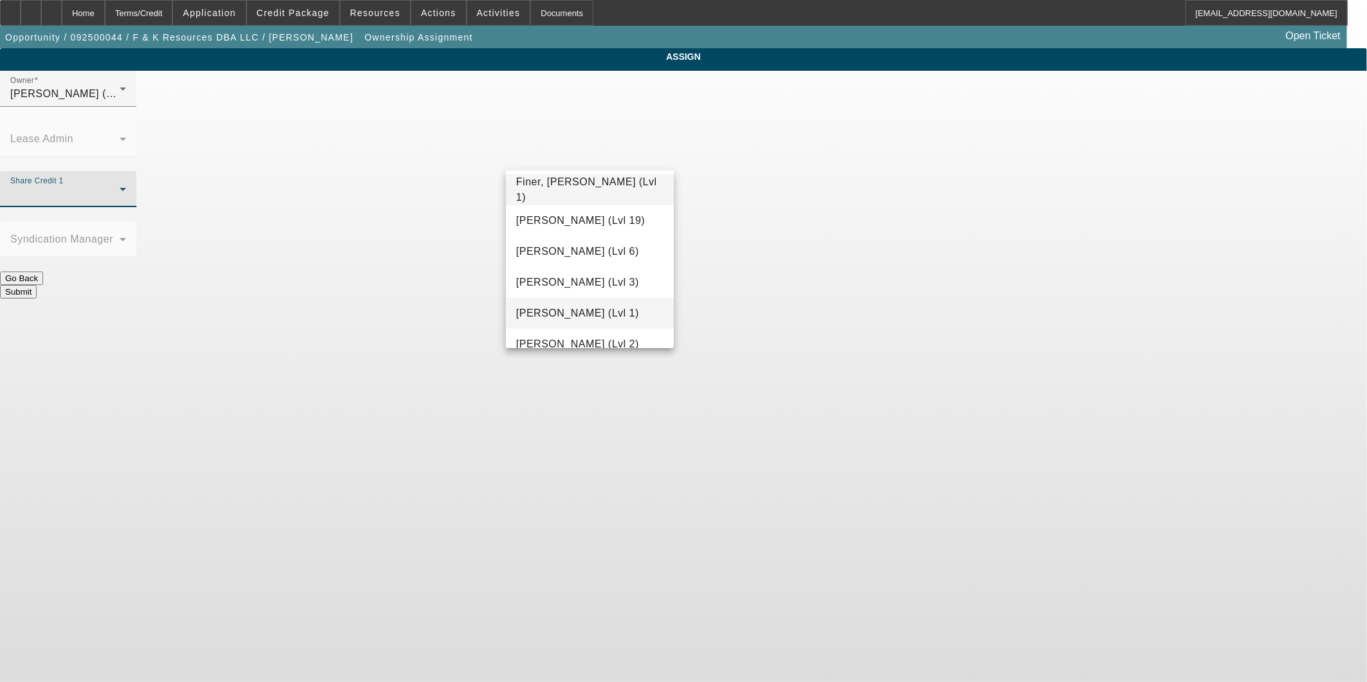
click at [576, 309] on span "[PERSON_NAME] (Lvl 1)" at bounding box center [577, 313] width 123 height 15
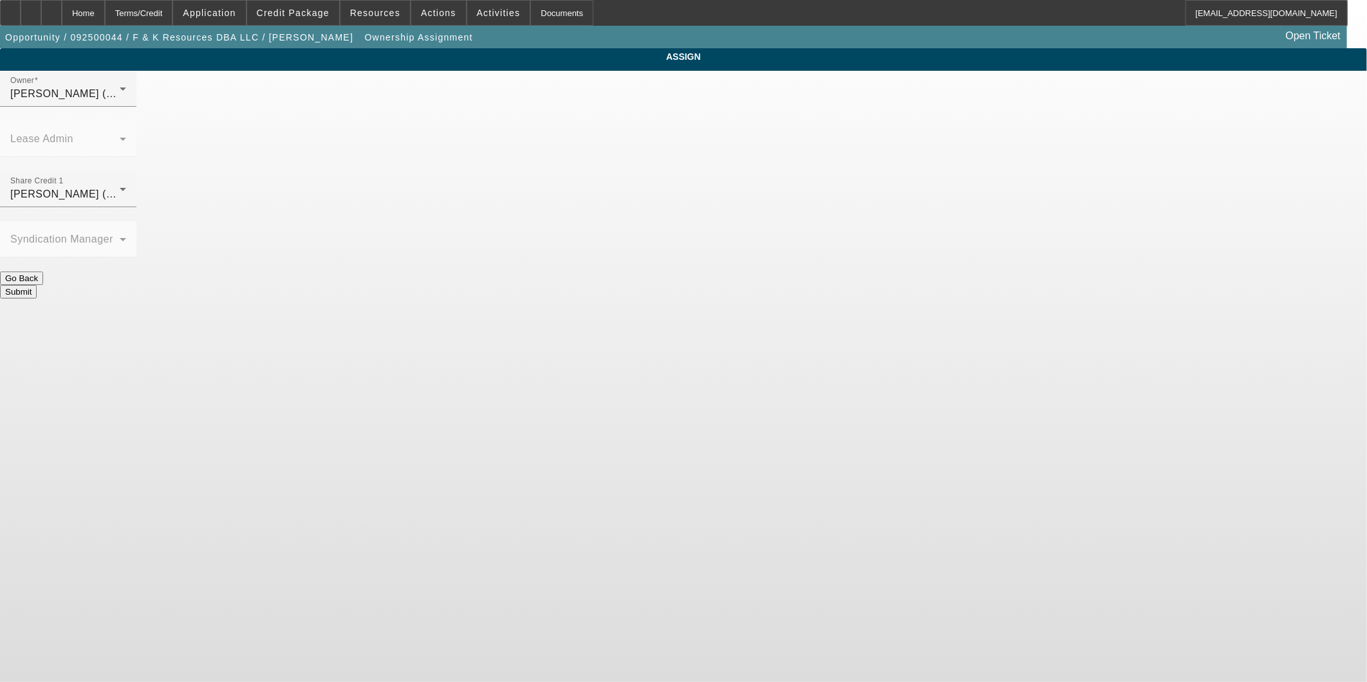
click at [37, 285] on button "Submit" at bounding box center [18, 292] width 37 height 14
click at [105, 12] on div "Home" at bounding box center [83, 13] width 43 height 26
click at [105, 15] on div "Home" at bounding box center [83, 13] width 43 height 26
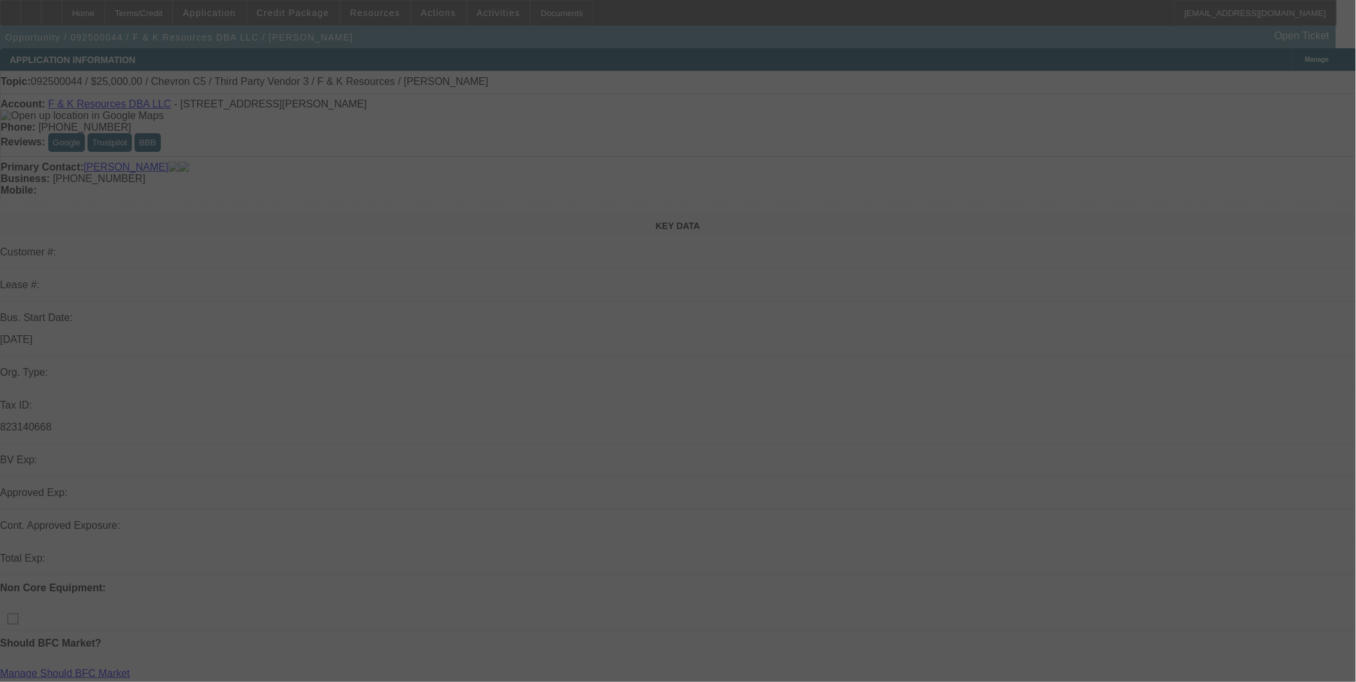
click at [640, 398] on div at bounding box center [678, 341] width 1356 height 682
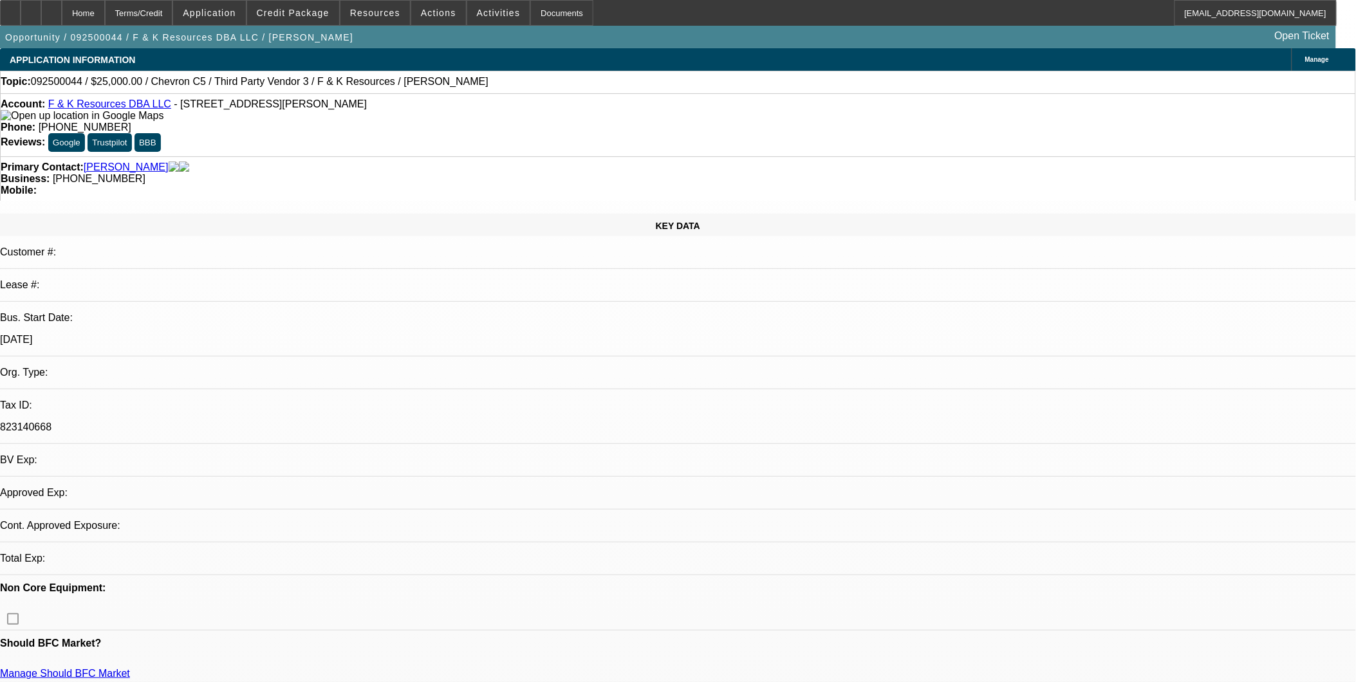
select select "0"
select select "2"
select select "0.1"
select select "4"
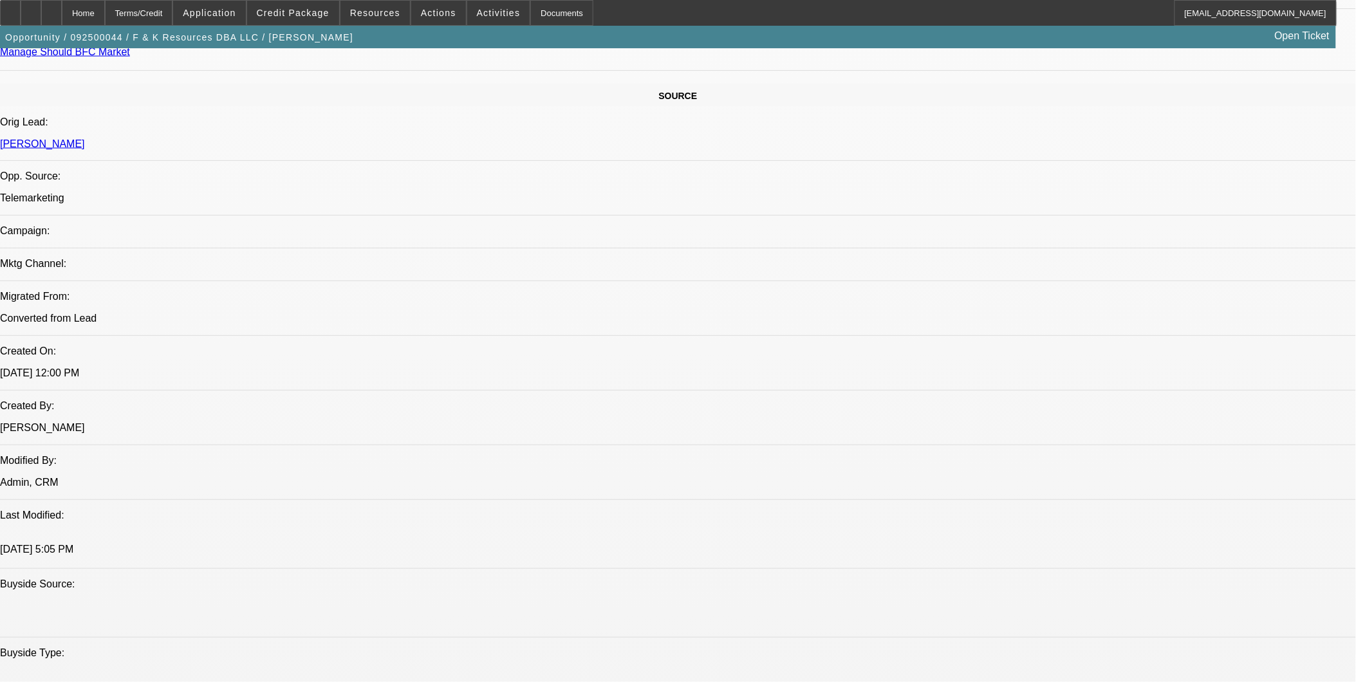
scroll to position [209, 0]
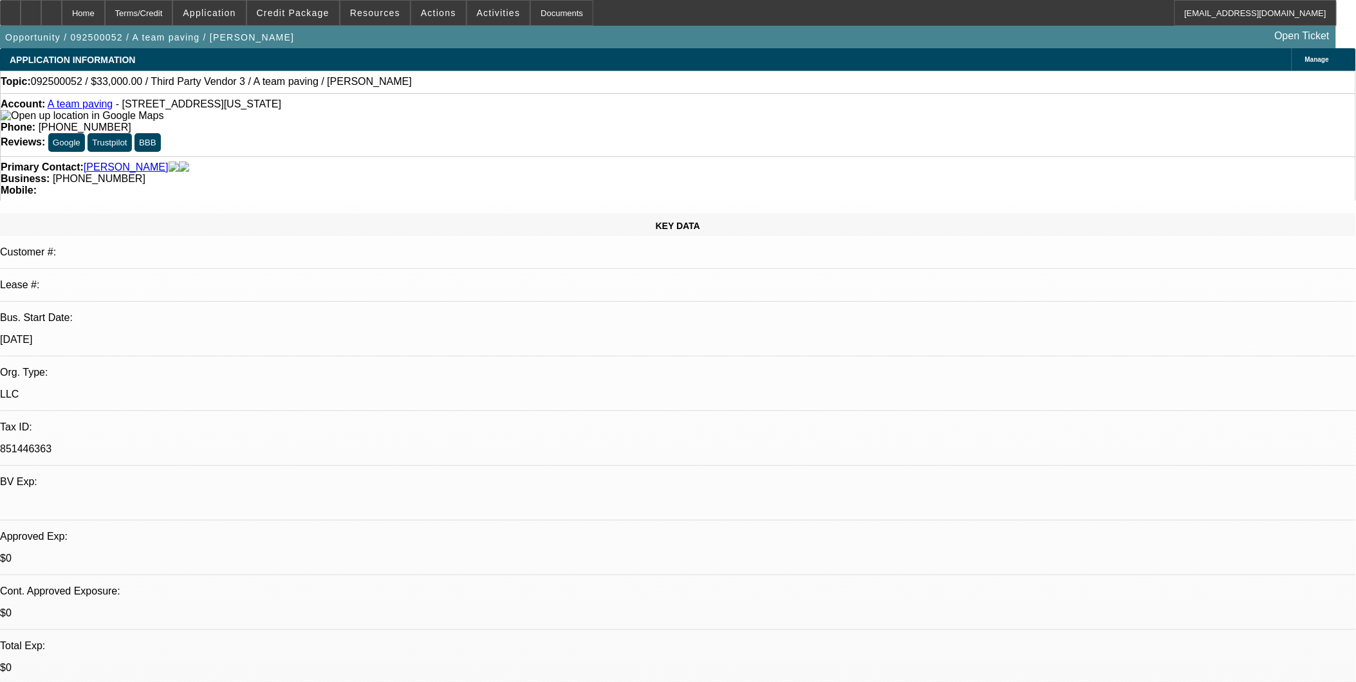
select select "0"
select select "2"
select select "0.1"
select select "4"
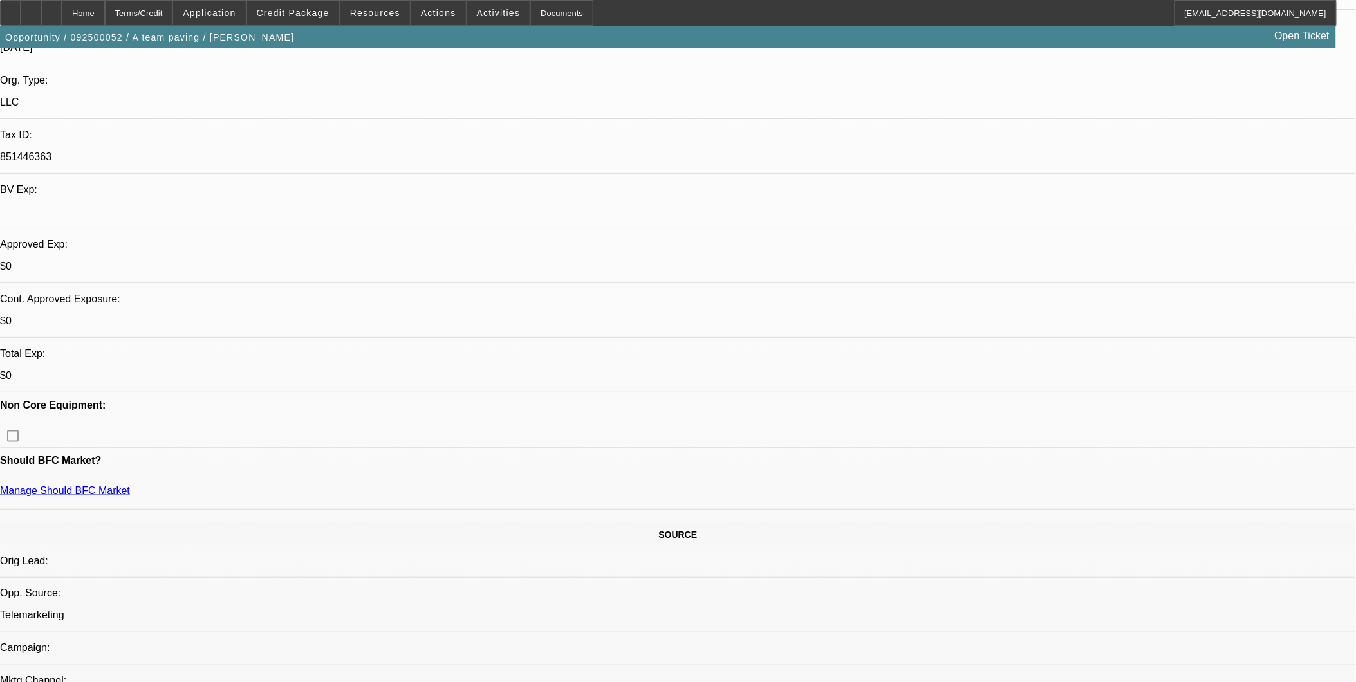
scroll to position [357, 0]
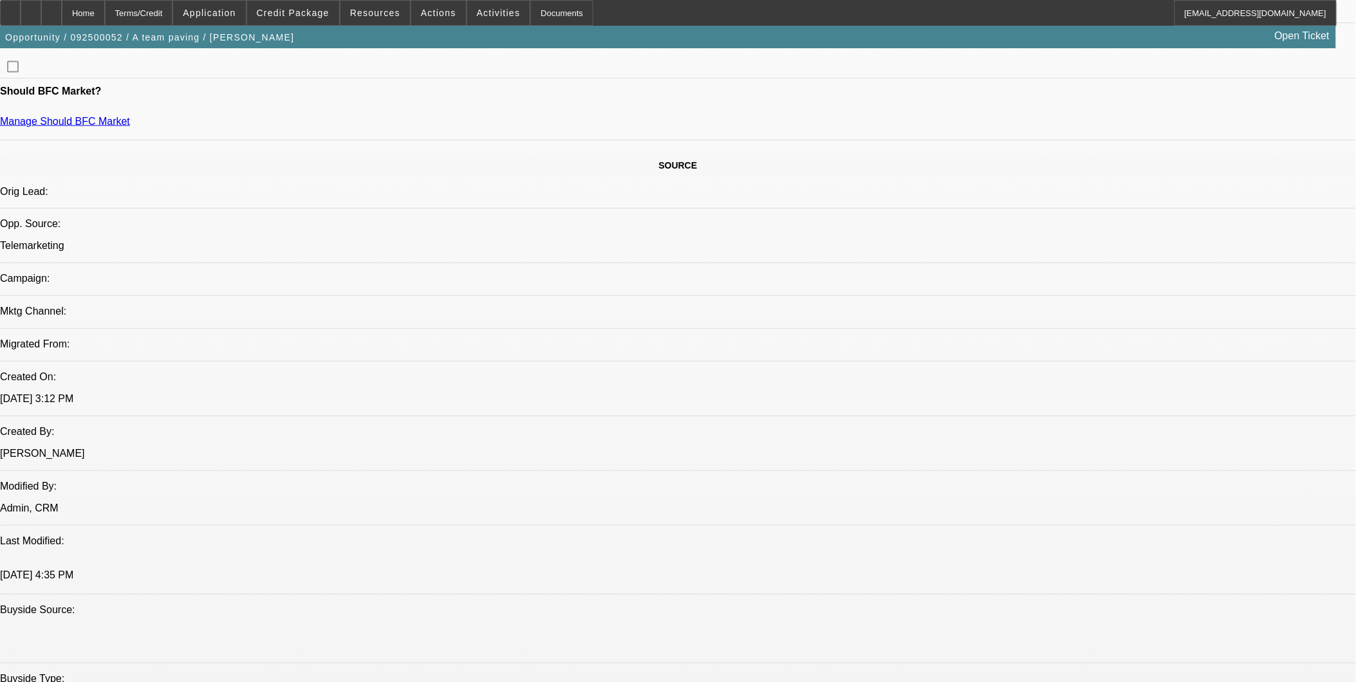
scroll to position [715, 0]
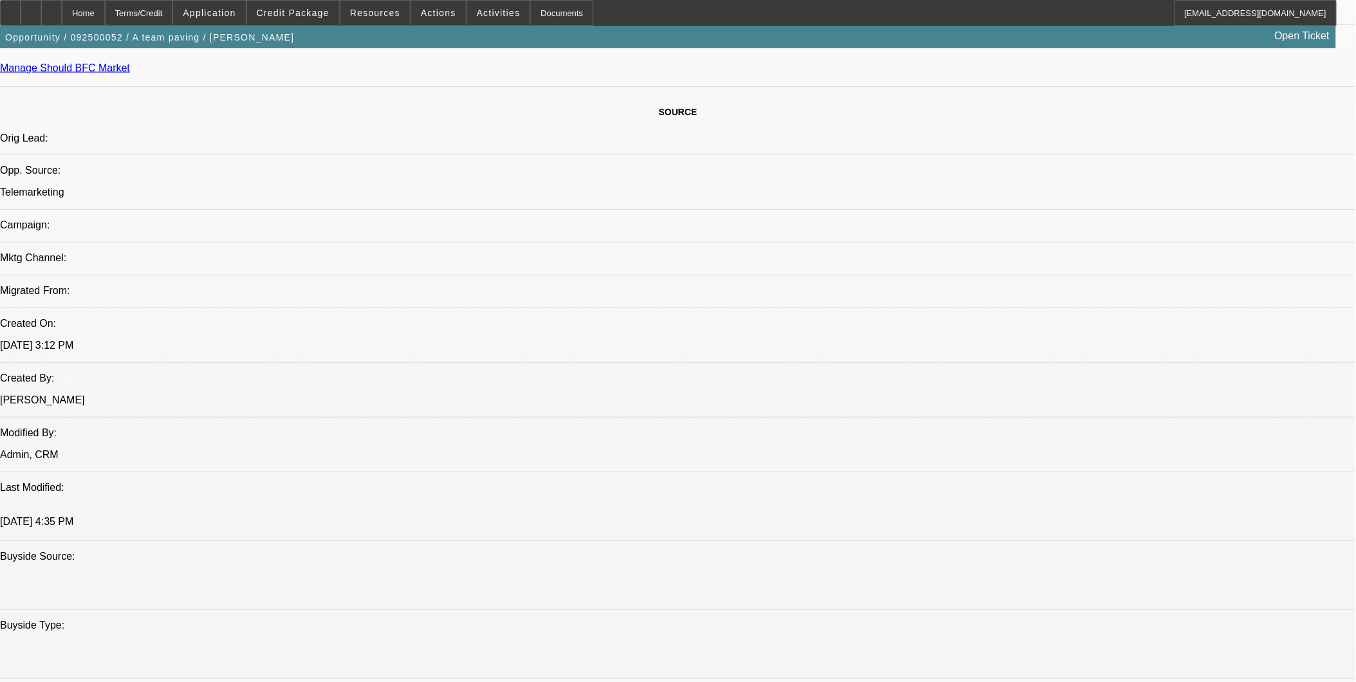
drag, startPoint x: 1026, startPoint y: 345, endPoint x: 1024, endPoint y: 361, distance: 16.2
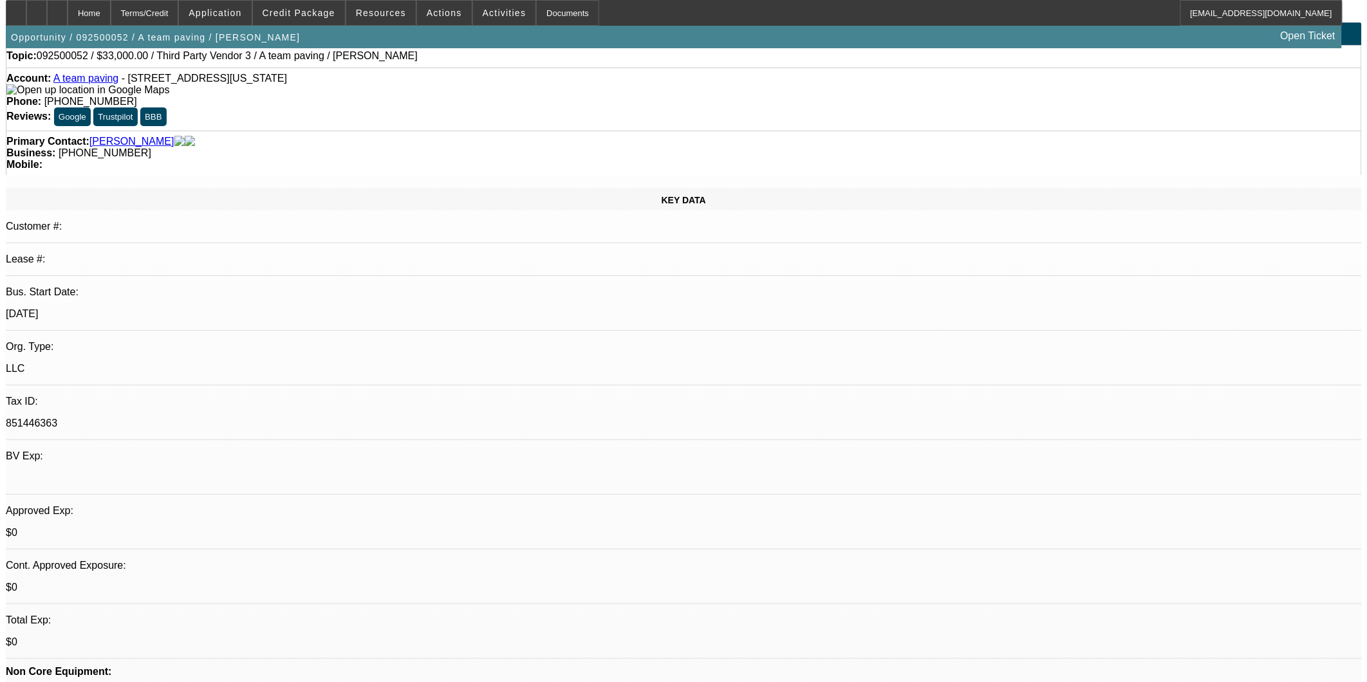
scroll to position [0, 0]
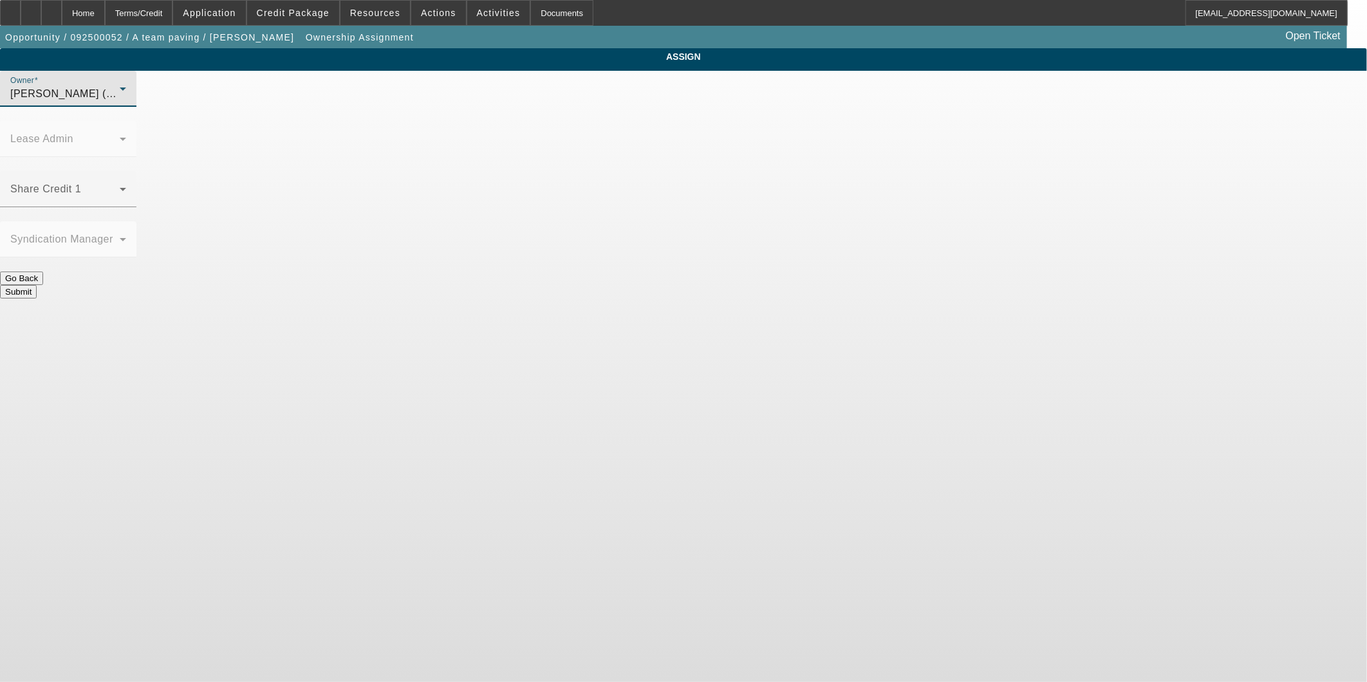
click at [120, 102] on div "[PERSON_NAME] (Lvl 1)" at bounding box center [64, 93] width 109 height 15
click at [579, 278] on span "Haraden, Amanda (Lvl 6)" at bounding box center [577, 275] width 123 height 15
click at [120, 187] on span at bounding box center [64, 194] width 109 height 15
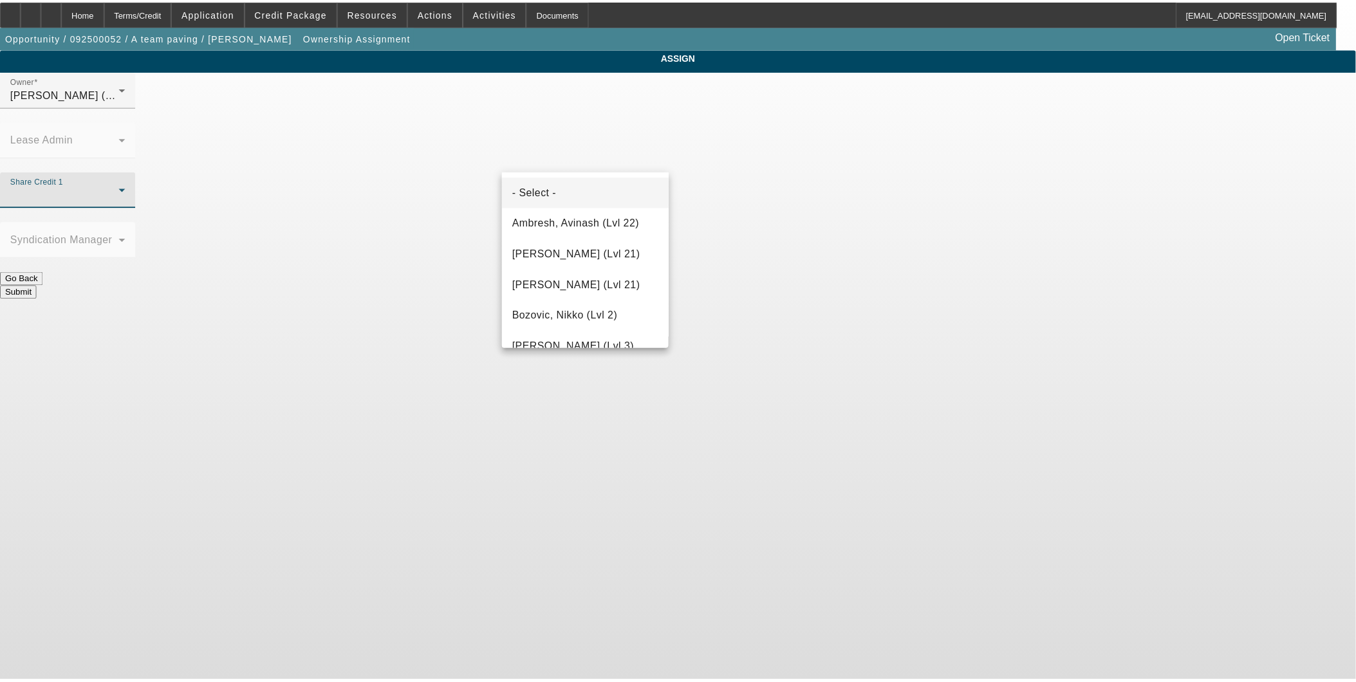
scroll to position [538, 0]
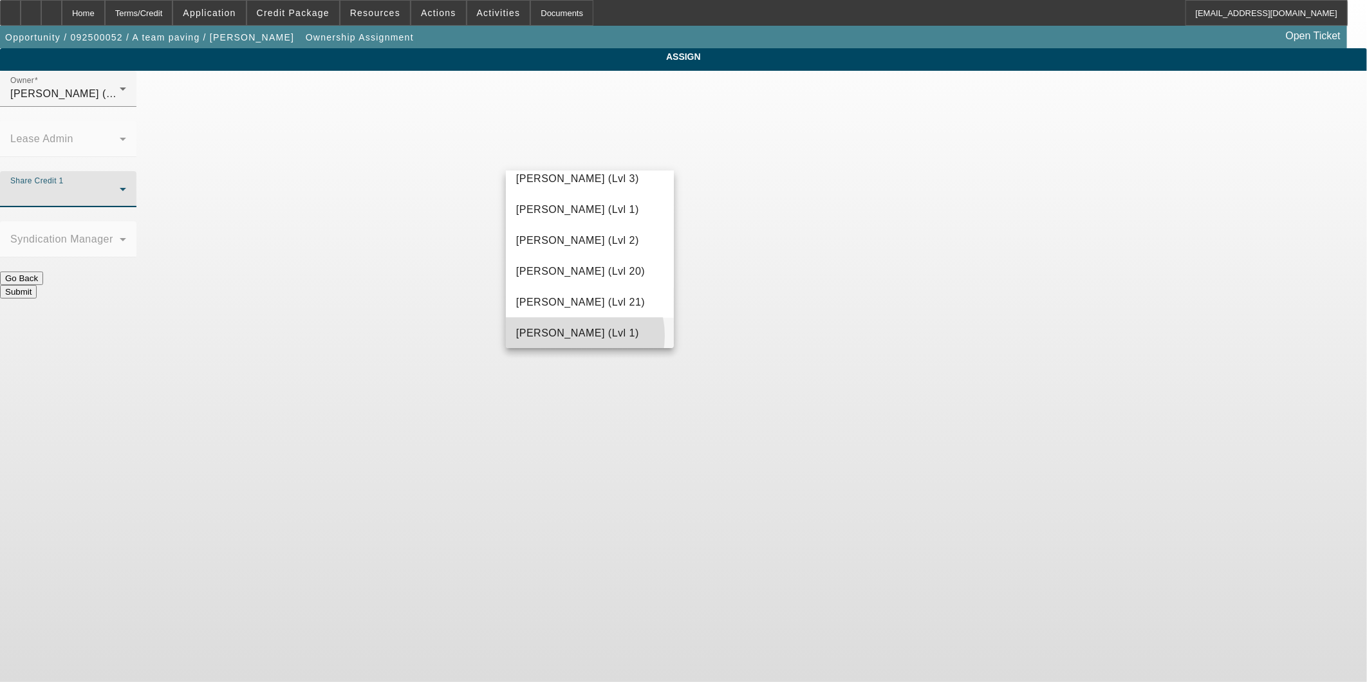
click at [573, 335] on span "Hammond, Tommy (Lvl 1)" at bounding box center [577, 333] width 123 height 15
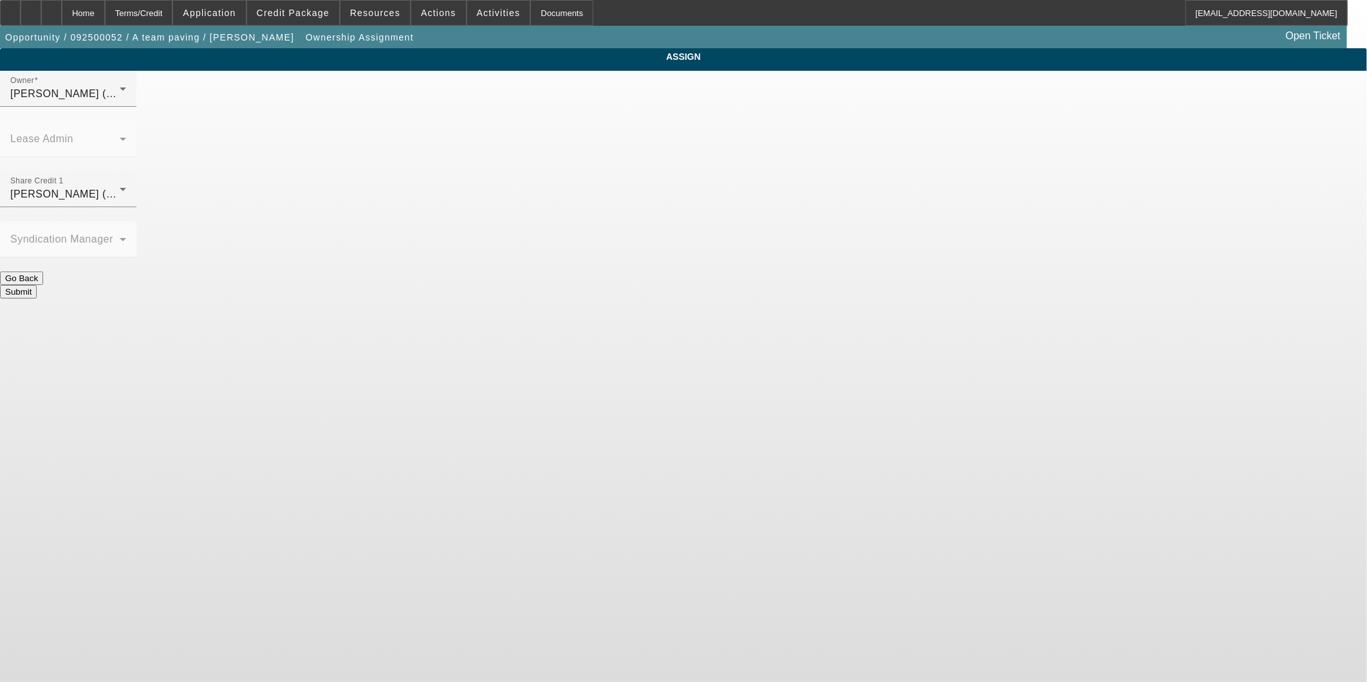
click at [37, 285] on button "Submit" at bounding box center [18, 292] width 37 height 14
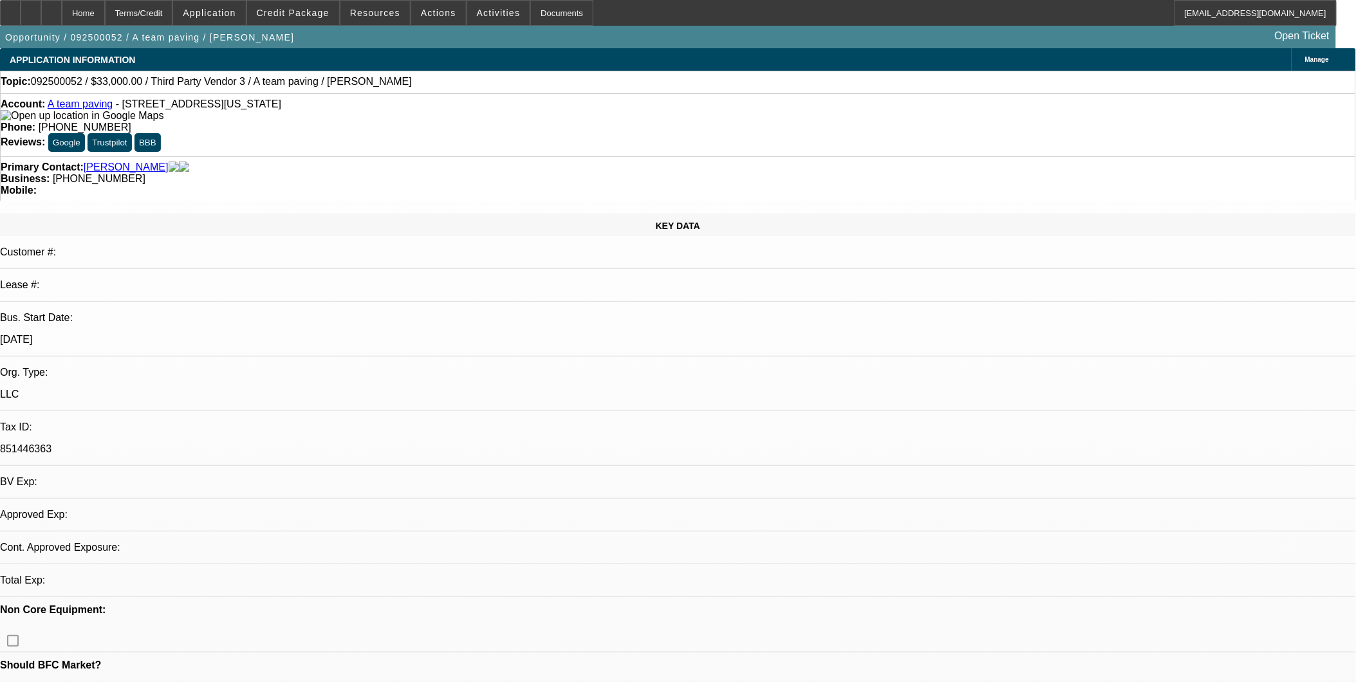
select select "0"
select select "2"
select select "0.1"
select select "4"
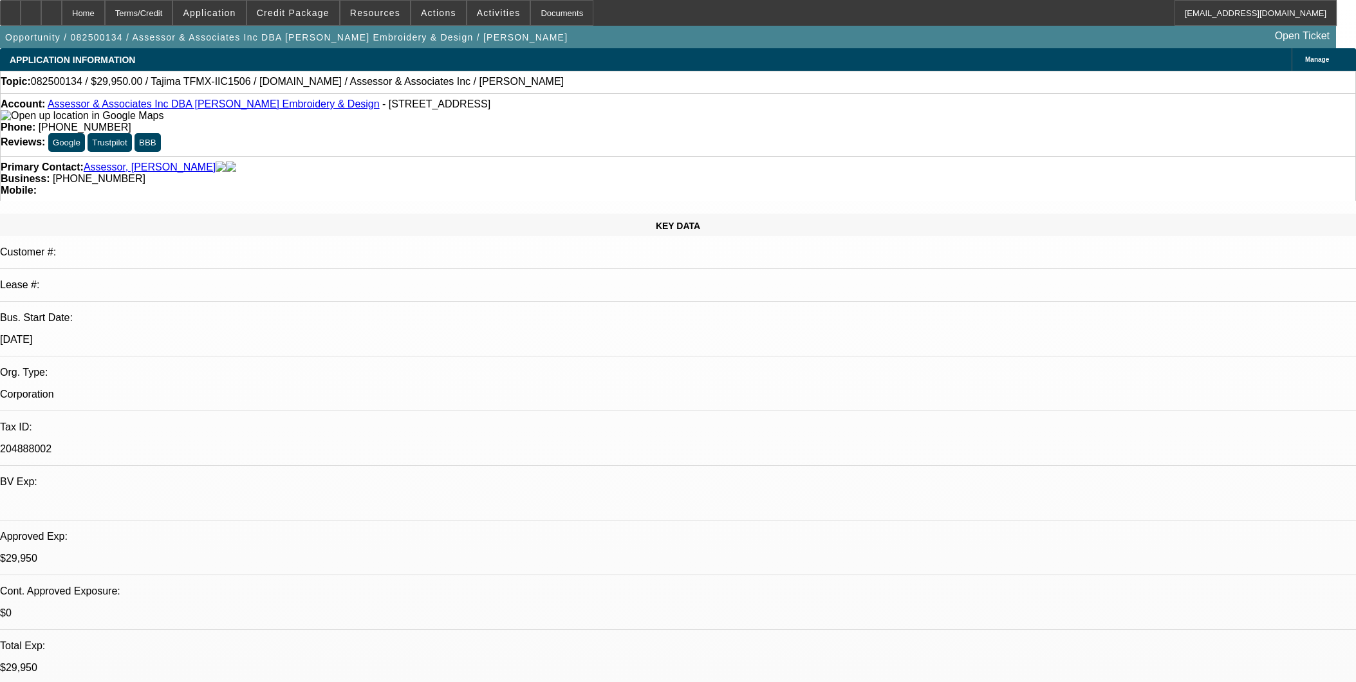
select select "0"
select select "2"
select select "0"
select select "6"
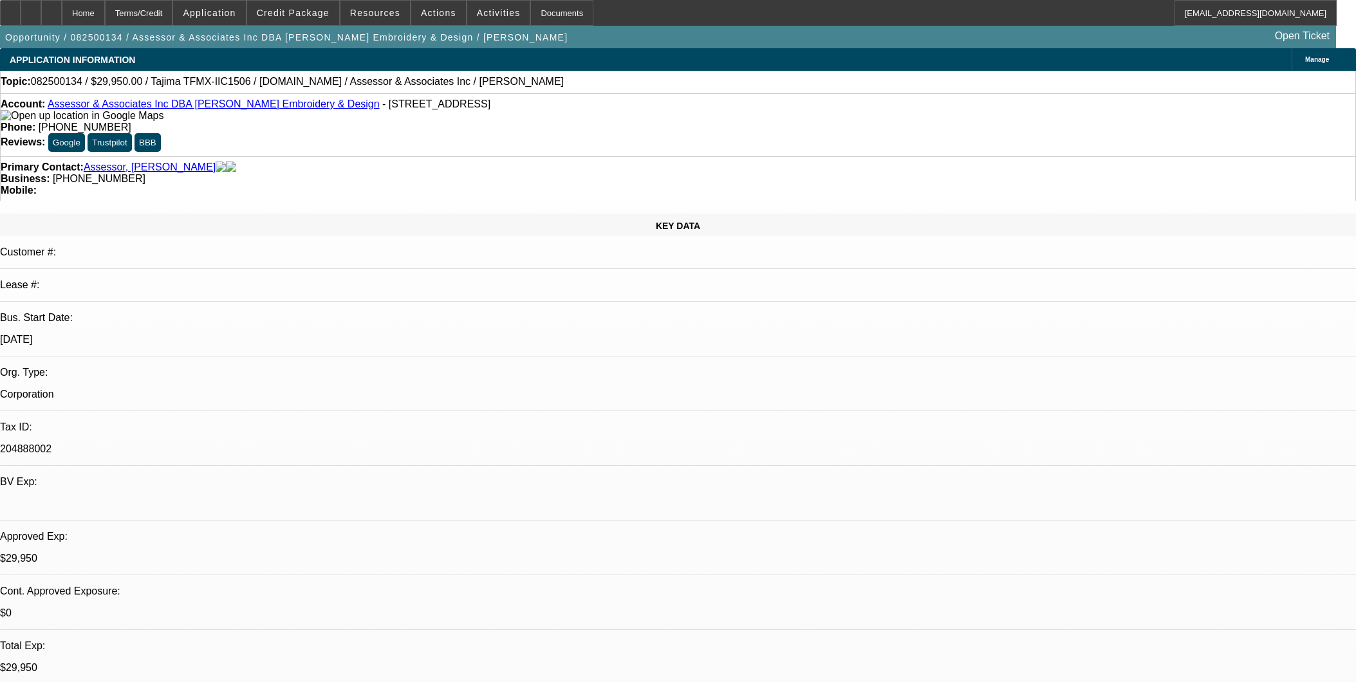
select select "0"
select select "2"
select select "0.1"
select select "4"
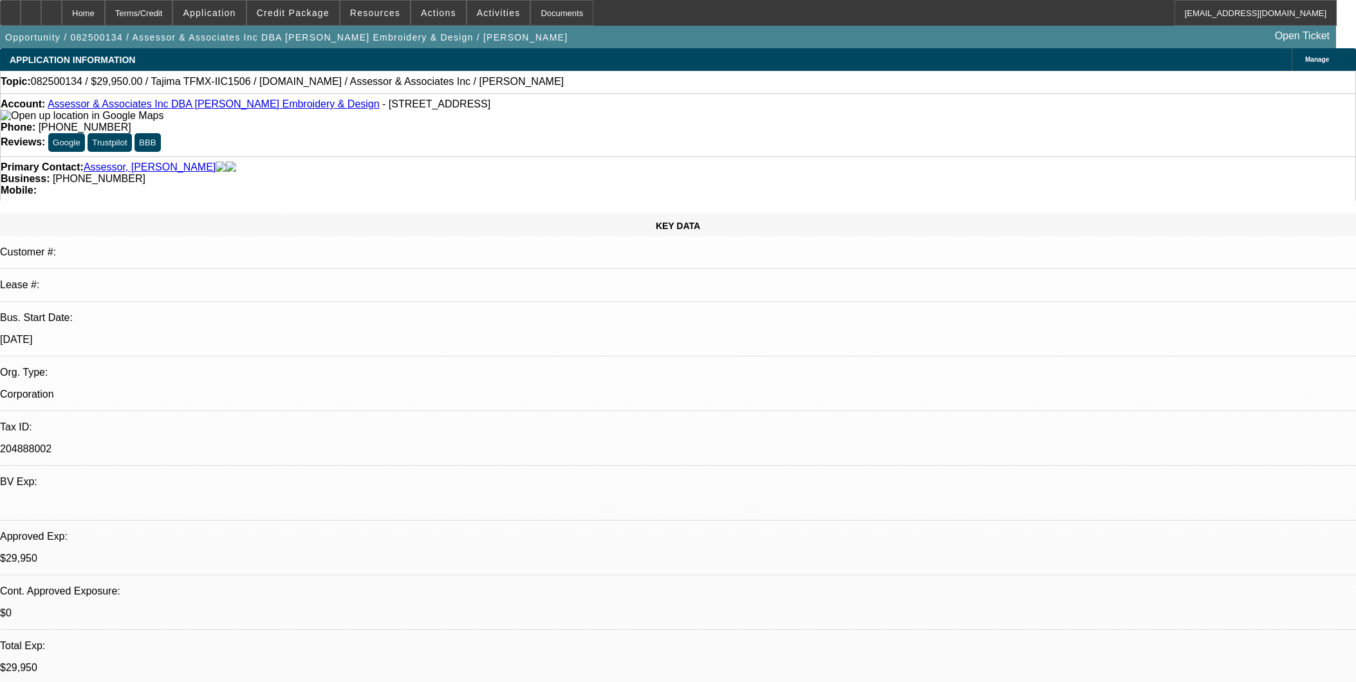
select select "0"
select select "2"
select select "0.1"
select select "4"
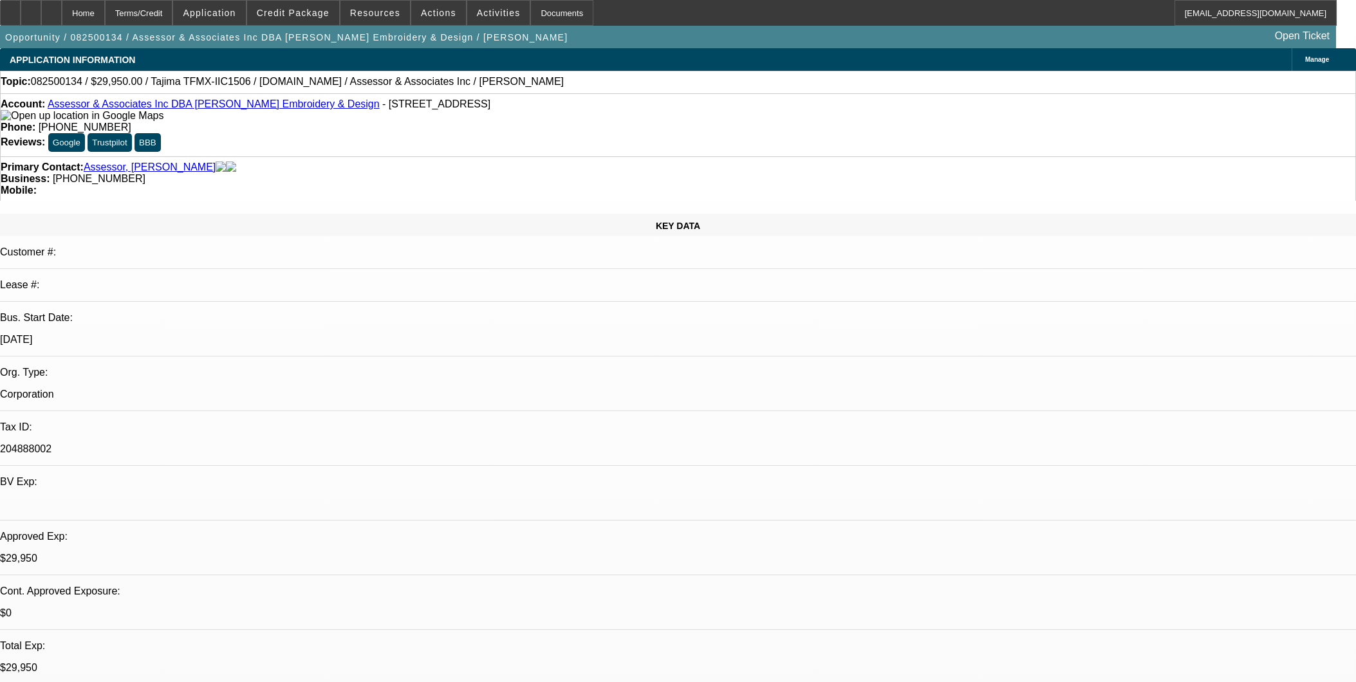
select select "0"
select select "2"
select select "0.1"
select select "4"
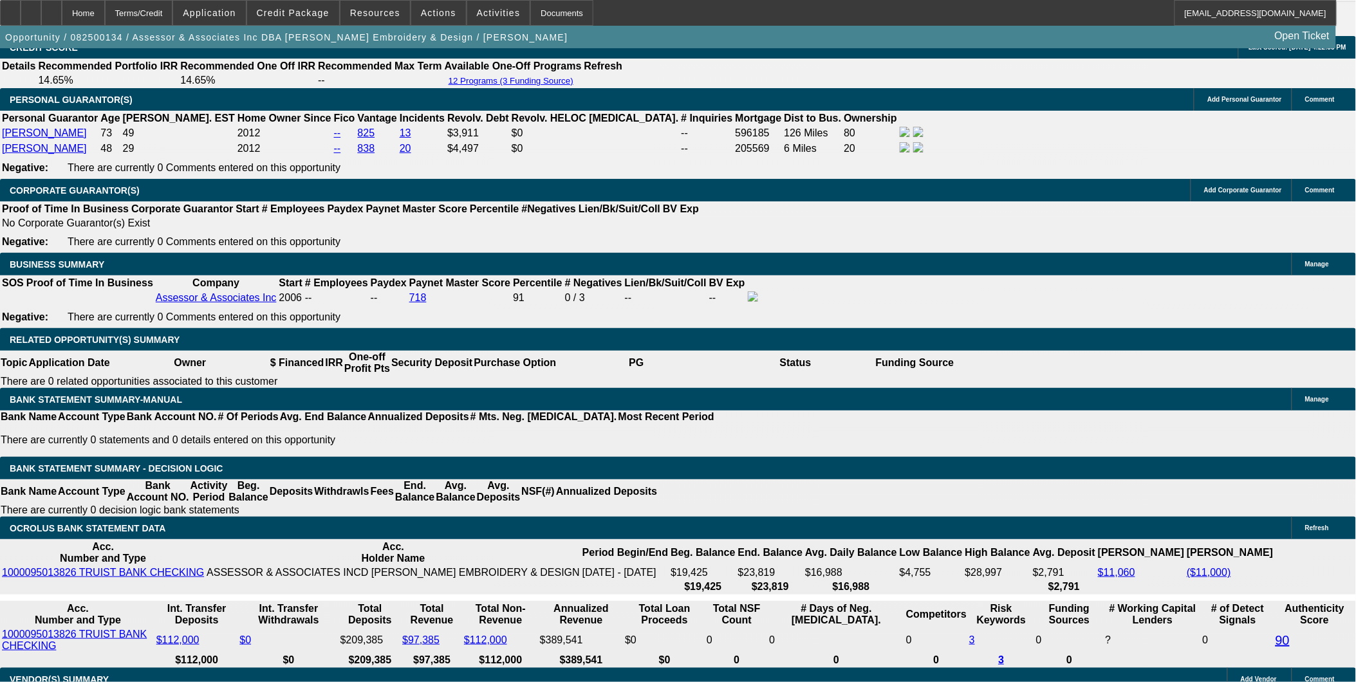
scroll to position [71, 0]
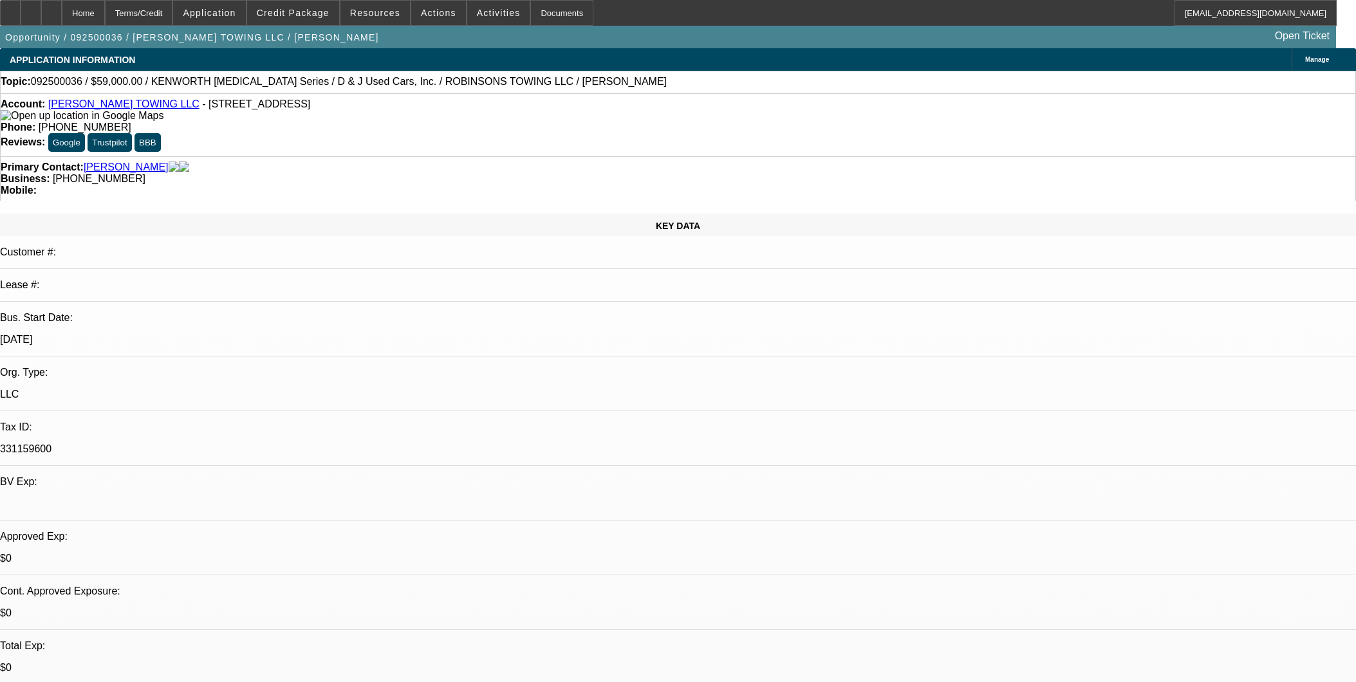
select select "0"
select select "0.1"
select select "4"
select select "0"
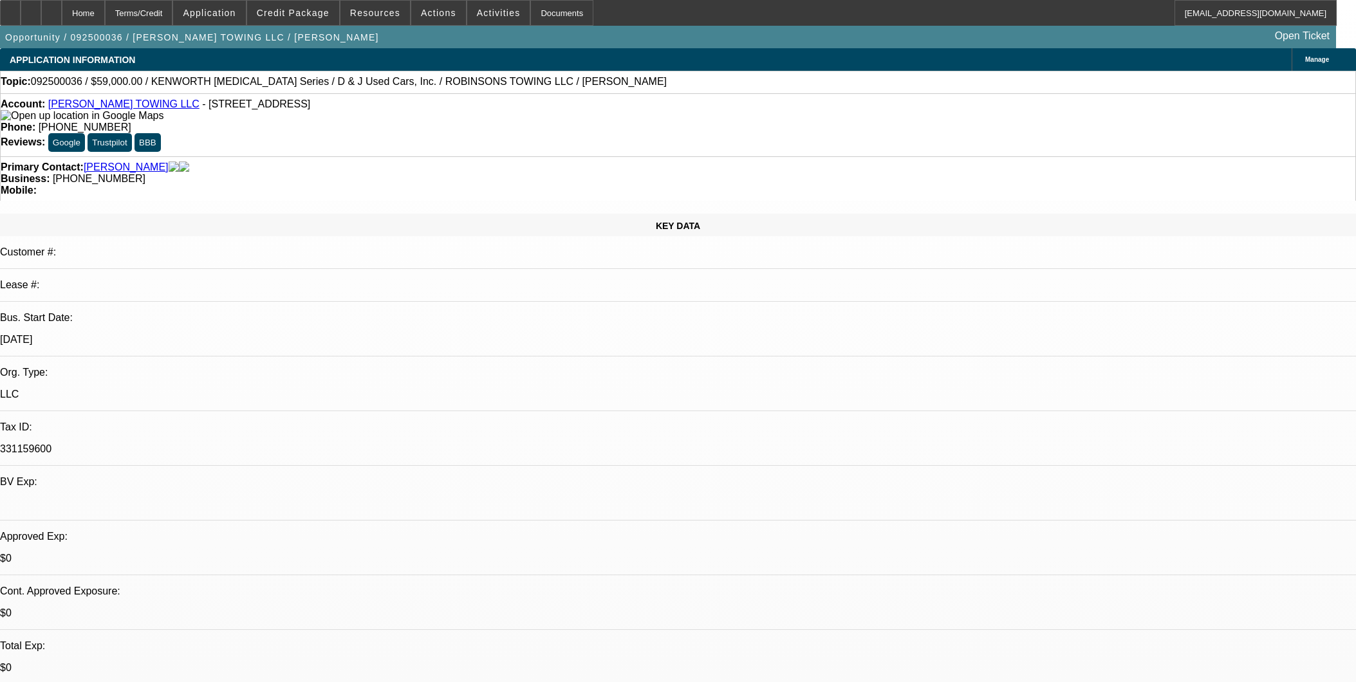
select select "0"
select select "0.1"
select select "4"
